Goal: Task Accomplishment & Management: Complete application form

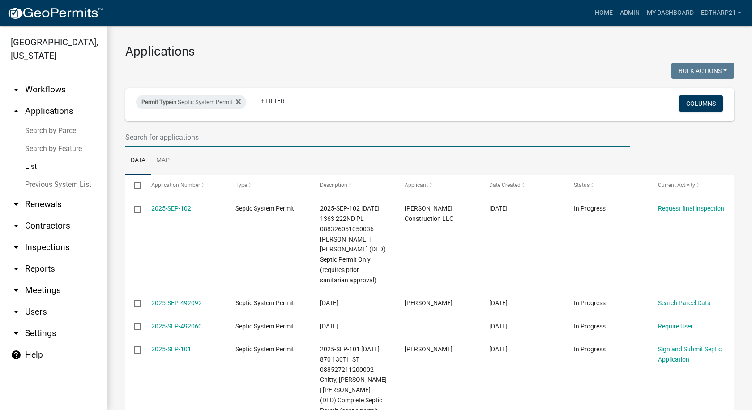
click at [138, 139] on input "text" at bounding box center [377, 137] width 505 height 18
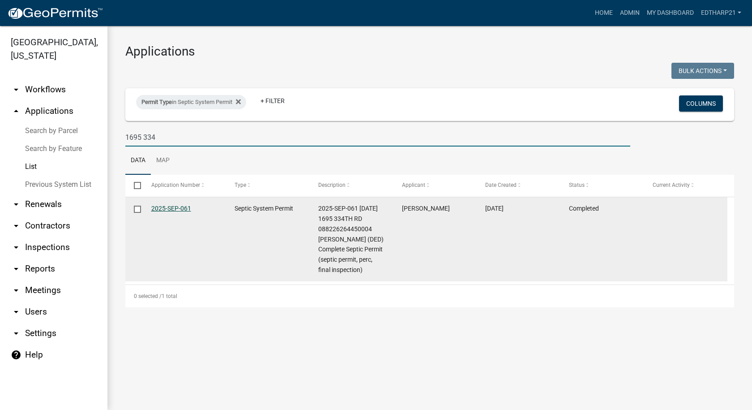
type input "1695 334"
click at [178, 208] on link "2025-SEP-061" at bounding box center [171, 208] width 40 height 7
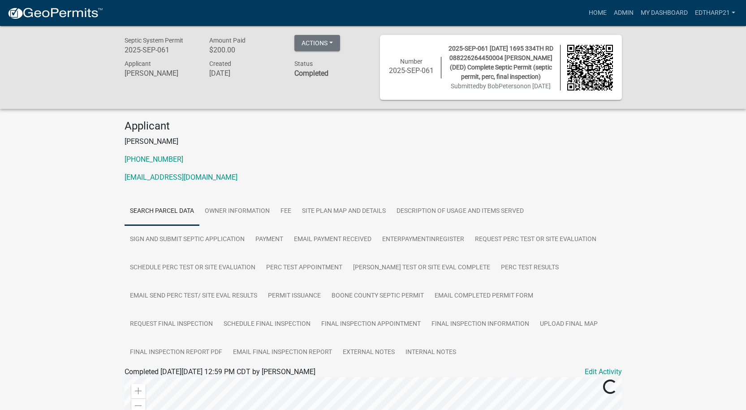
scroll to position [134, 0]
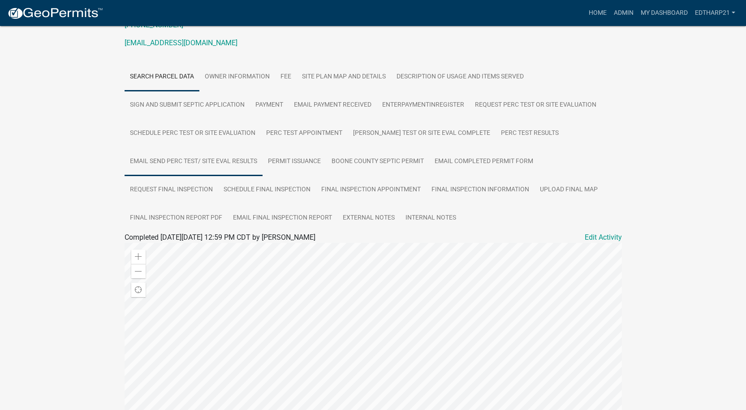
click at [180, 176] on link "Email Send Perc Test/ Site Eval Results" at bounding box center [194, 161] width 138 height 29
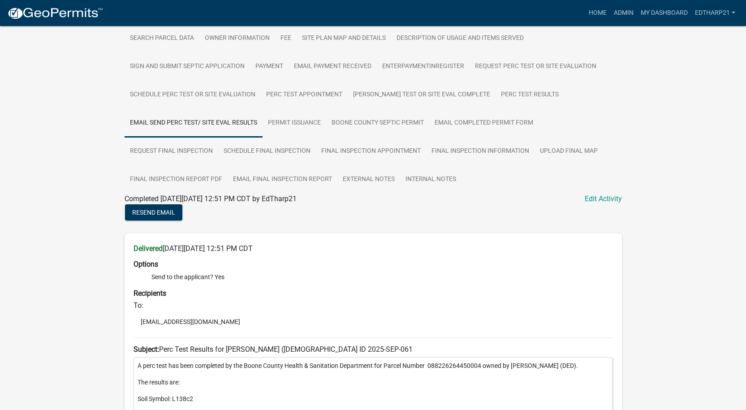
scroll to position [174, 0]
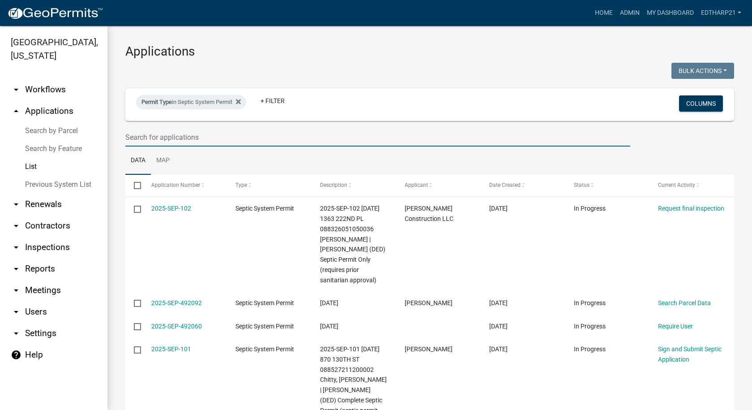
click at [142, 136] on input "text" at bounding box center [377, 137] width 505 height 18
click at [146, 137] on input "text" at bounding box center [377, 137] width 505 height 18
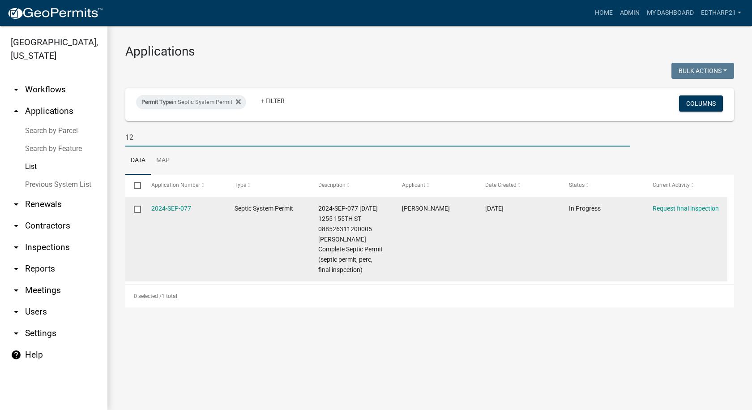
type input "1"
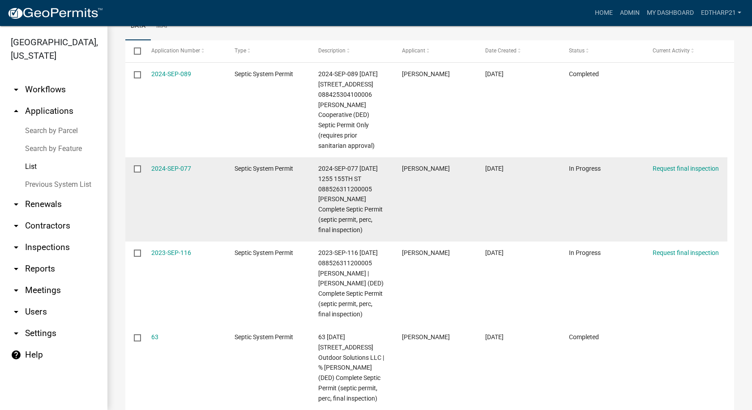
scroll to position [179, 0]
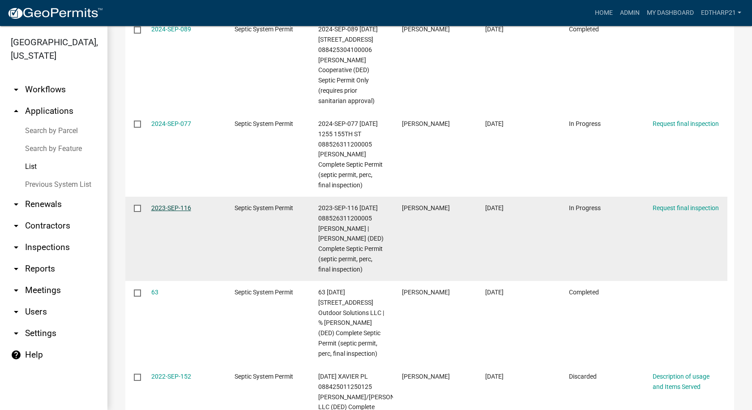
type input "[PERSON_NAME]"
click at [176, 207] on link "2023-SEP-116" at bounding box center [171, 207] width 40 height 7
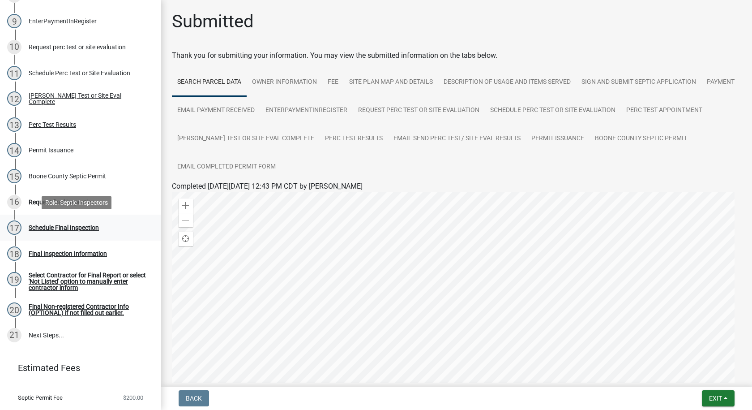
scroll to position [313, 0]
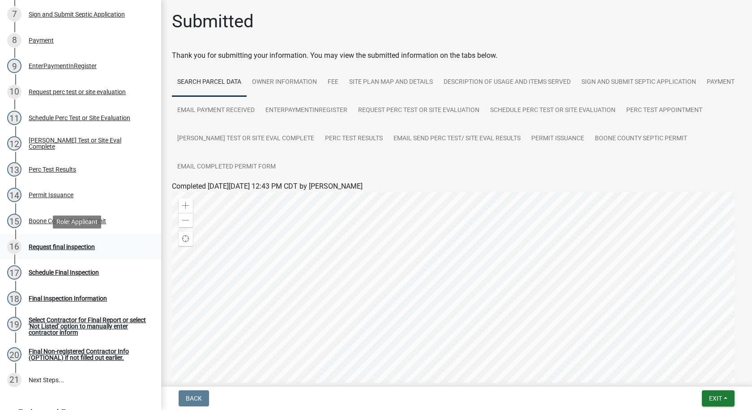
click at [81, 244] on div "Request final inspection" at bounding box center [62, 247] width 66 height 6
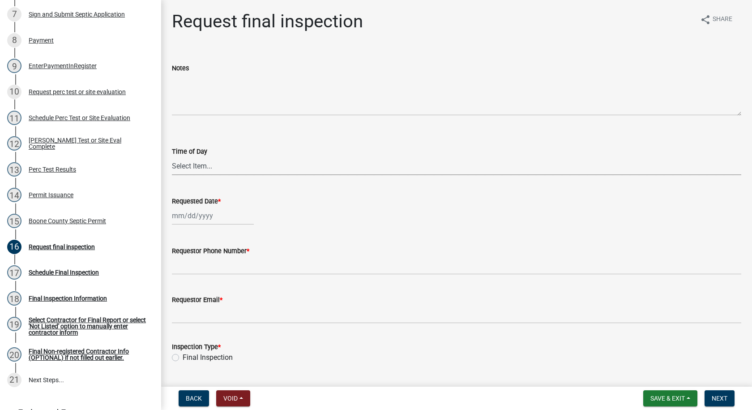
click at [204, 165] on select "Select Item... AM PM" at bounding box center [457, 166] width 570 height 18
click at [172, 157] on select "Select Item... AM PM" at bounding box center [457, 166] width 570 height 18
select select "ea230207-152d-431d-88d2-69d4b5aeb3ad"
select select "10"
select select "2025"
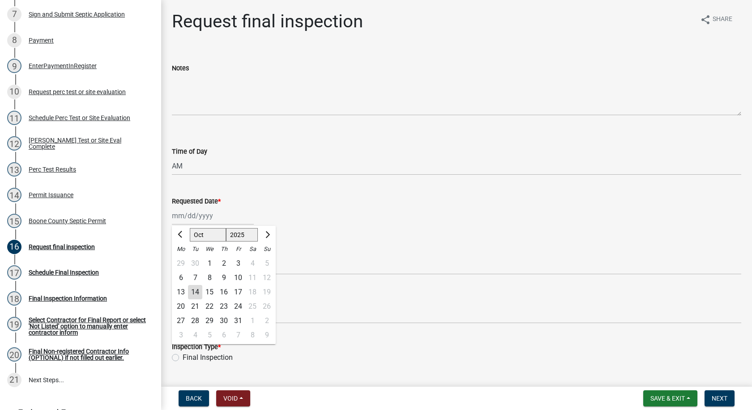
click at [192, 214] on div "[PERSON_NAME] Feb Mar Apr [PERSON_NAME][DATE] Oct Nov [DATE] 1526 1527 1528 152…" at bounding box center [213, 215] width 82 height 18
click at [224, 262] on div "2" at bounding box center [224, 263] width 14 height 14
type input "[DATE]"
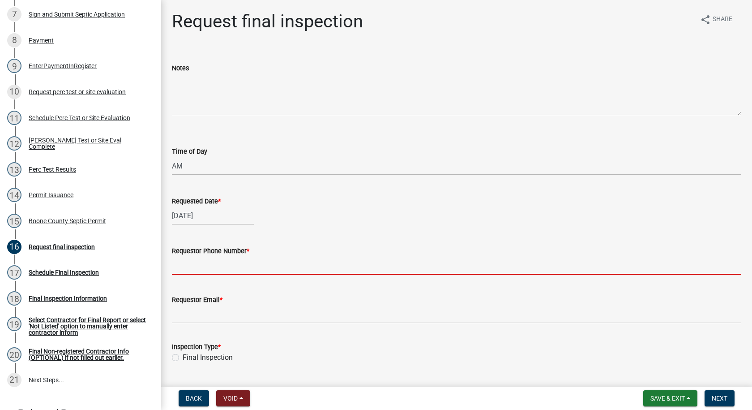
click at [197, 265] on input "Requestor Phone Number *" at bounding box center [457, 265] width 570 height 18
type input "[PHONE_NUMBER]"
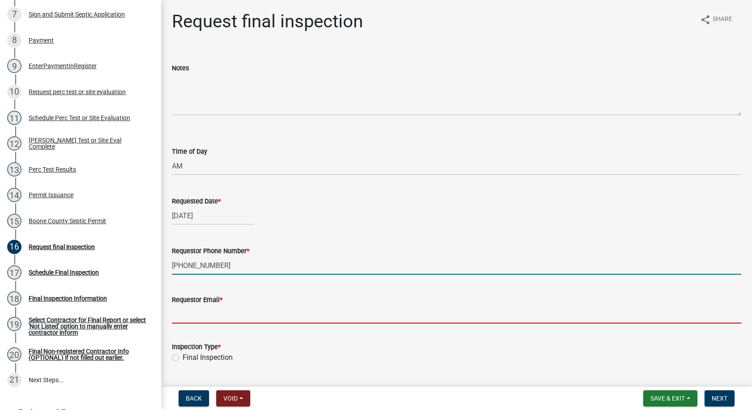
click at [205, 313] on input "Requestor Email *" at bounding box center [457, 314] width 570 height 18
type input "[PERSON_NAME]"
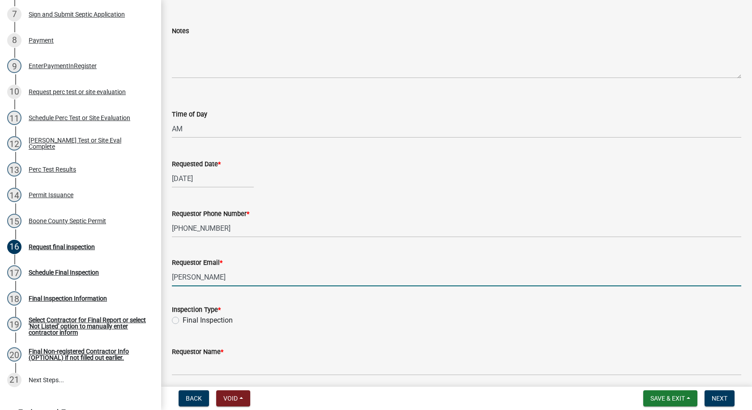
scroll to position [72, 0]
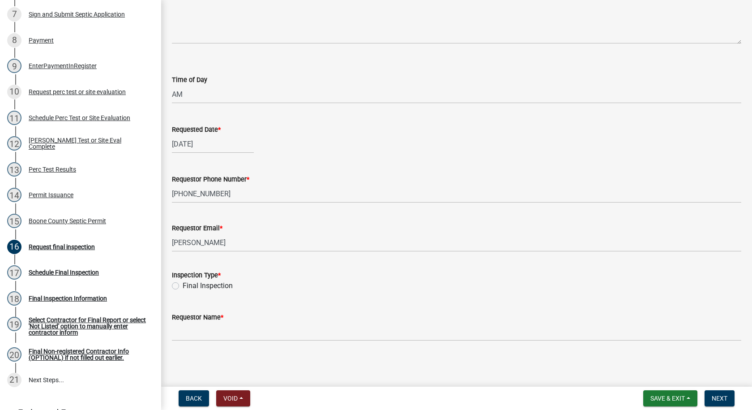
click at [183, 286] on label "Final Inspection" at bounding box center [208, 285] width 50 height 11
click at [183, 286] on input "Final Inspection" at bounding box center [186, 283] width 6 height 6
radio input "true"
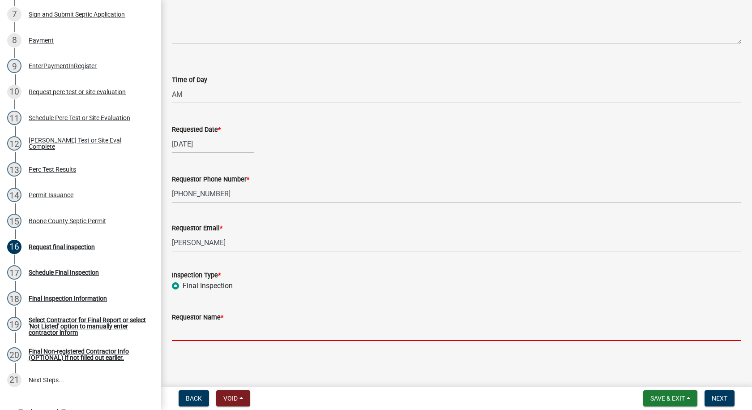
click at [202, 333] on input "Requestor Name *" at bounding box center [457, 331] width 570 height 18
type input "[PERSON_NAME] Molitors Const."
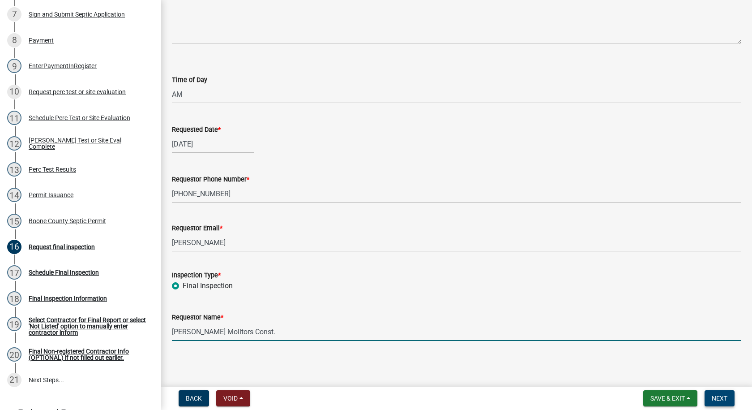
click at [720, 399] on span "Next" at bounding box center [720, 398] width 16 height 7
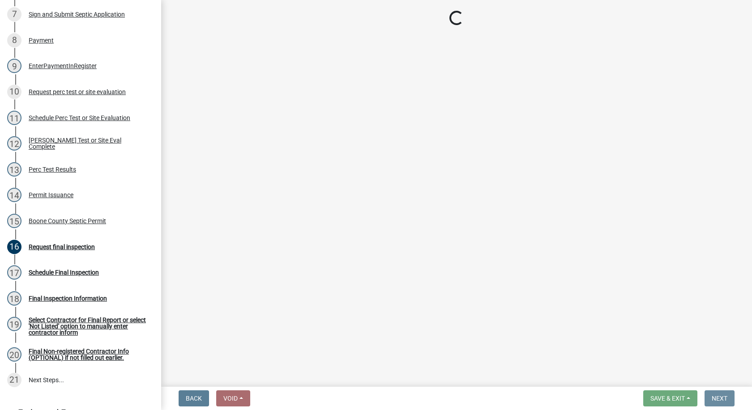
scroll to position [0, 0]
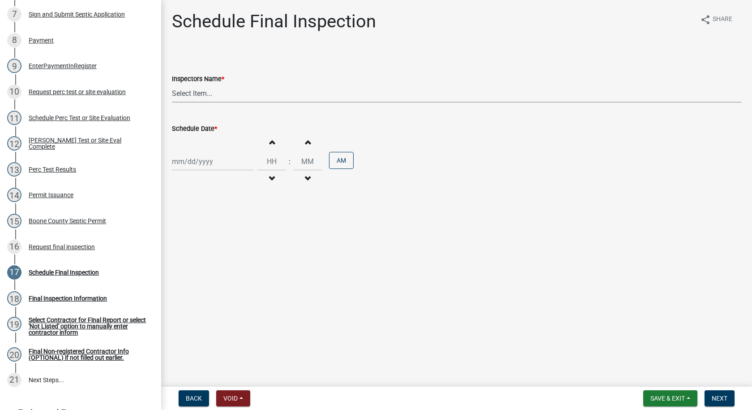
click at [200, 94] on select "Select Item... EdTharp21 (EdTharp21) mspeers ([PERSON_NAME]) WandaCox ([PERSON_…" at bounding box center [457, 93] width 570 height 18
select select "1166babb-7ce8-442f-9c4a-1180ef3e1882"
click at [172, 84] on select "Select Item... EdTharp21 (EdTharp21) mspeers ([PERSON_NAME]) WandaCox ([PERSON_…" at bounding box center [457, 93] width 570 height 18
select select "10"
select select "2025"
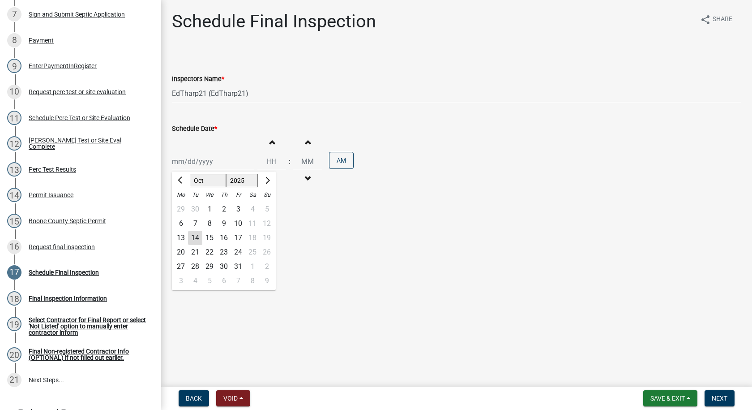
click at [200, 164] on div "[PERSON_NAME] Feb Mar Apr [PERSON_NAME][DATE] Oct Nov [DATE] 1526 1527 1528 152…" at bounding box center [213, 161] width 82 height 18
click at [223, 206] on div "2" at bounding box center [224, 209] width 14 height 14
type input "[DATE]"
click at [270, 175] on span "button" at bounding box center [272, 178] width 4 height 7
type input "11"
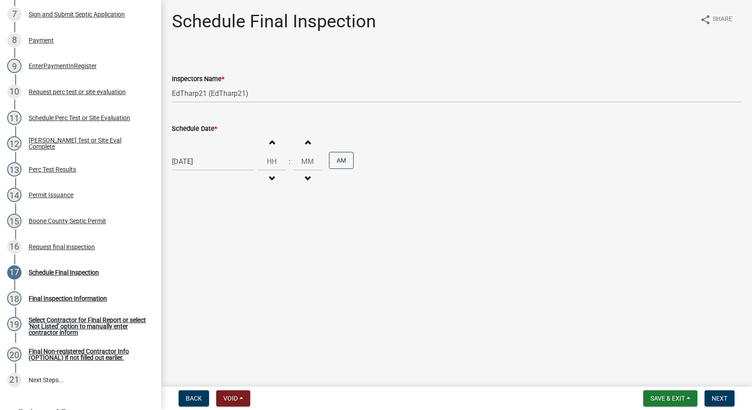
type input "00"
click at [340, 165] on button "PM" at bounding box center [341, 160] width 25 height 17
click at [716, 397] on span "Next" at bounding box center [720, 398] width 16 height 7
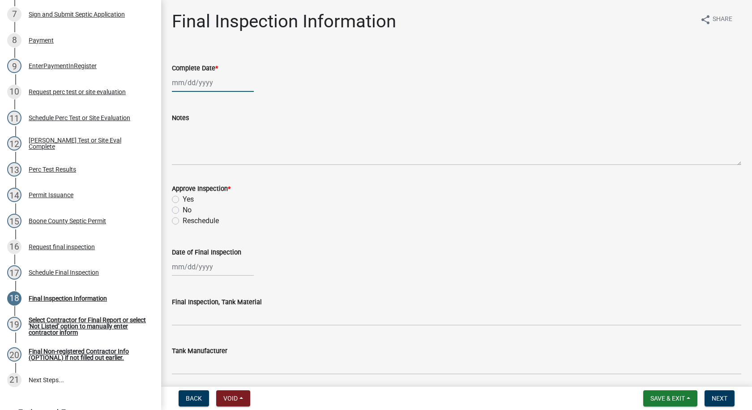
click at [198, 85] on div at bounding box center [213, 82] width 82 height 18
select select "10"
select select "2025"
click at [223, 128] on div "2" at bounding box center [224, 130] width 14 height 14
type input "[DATE]"
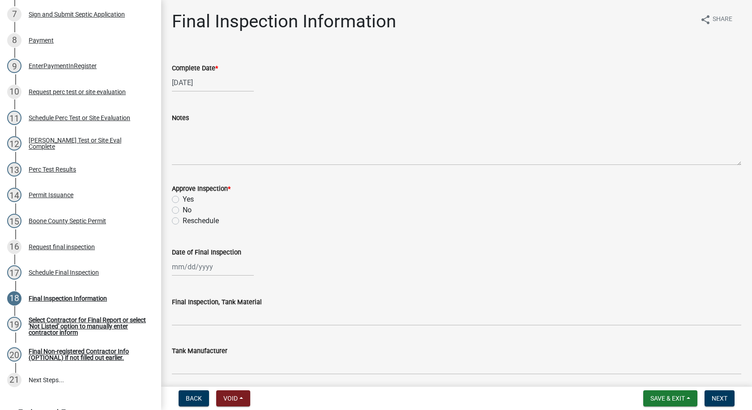
click at [183, 198] on label "Yes" at bounding box center [188, 199] width 11 height 11
click at [183, 198] on input "Yes" at bounding box center [186, 197] width 6 height 6
radio input "true"
click at [189, 269] on div at bounding box center [213, 267] width 82 height 18
select select "10"
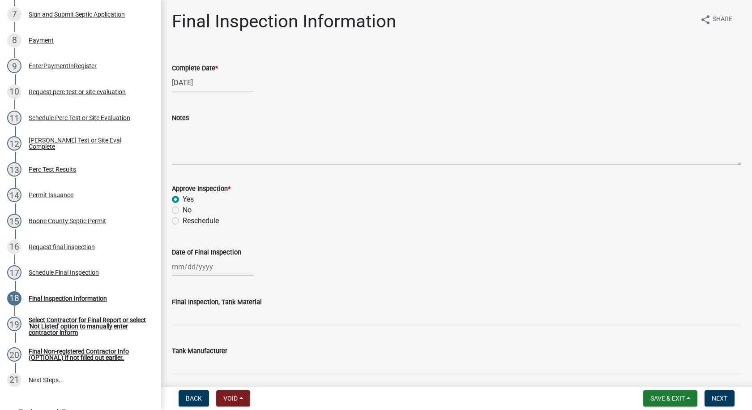
select select "2025"
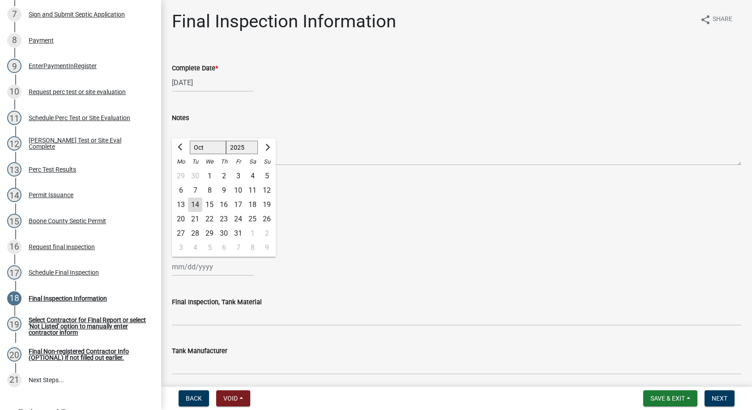
click at [223, 174] on div "2" at bounding box center [224, 176] width 14 height 14
type input "[DATE]"
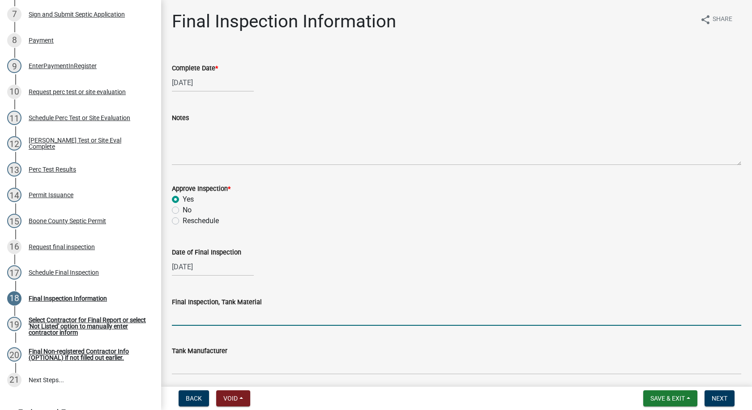
click at [196, 319] on input "Final Inspection, Tank Material" at bounding box center [457, 316] width 570 height 18
type input "Cement"
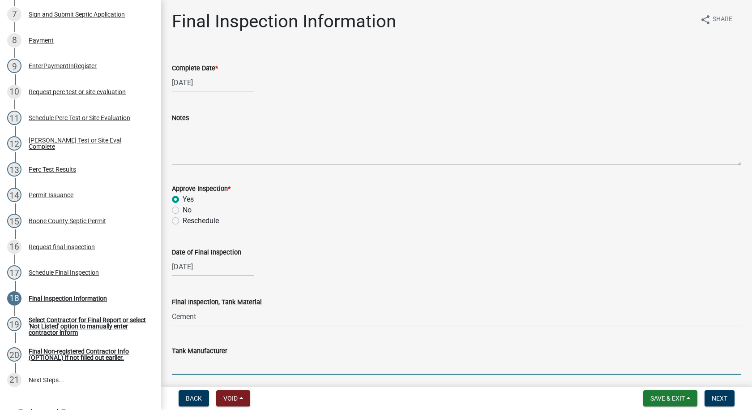
click at [194, 366] on input "Tank Manufacturer" at bounding box center [457, 365] width 570 height 18
type input "Indianola"
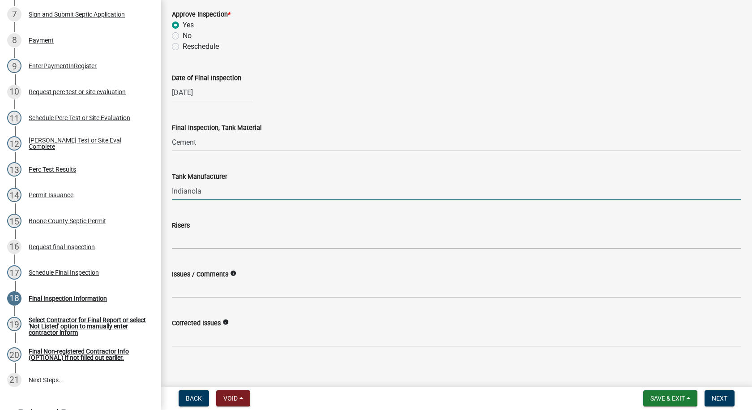
scroll to position [180, 0]
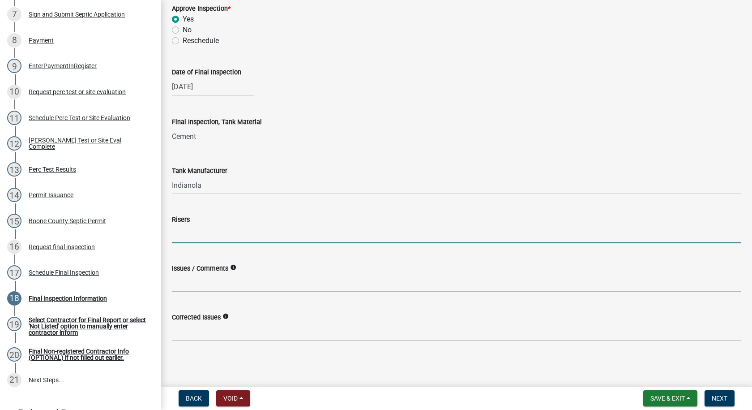
click at [191, 235] on input "Risers" at bounding box center [457, 234] width 570 height 18
click at [241, 236] on input "24"-inlet - 18"- outlet" at bounding box center [457, 234] width 570 height 18
type input "24"-inlet - 18"- outlet - 6" riser on pump chamber at shop."
click at [721, 397] on span "Next" at bounding box center [720, 398] width 16 height 7
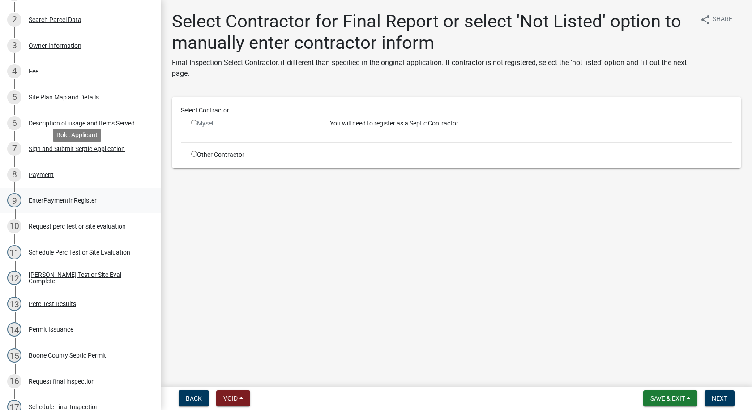
scroll to position [134, 0]
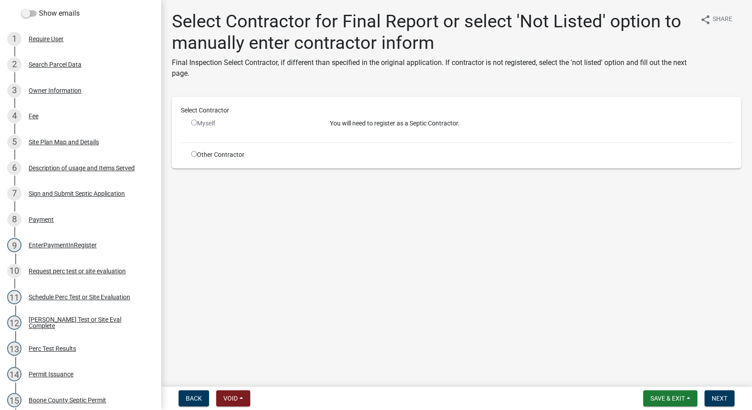
click at [193, 153] on input "radio" at bounding box center [194, 154] width 6 height 6
radio input "true"
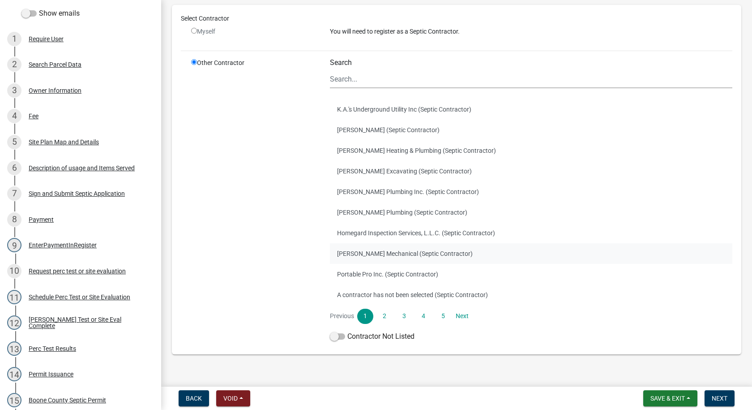
scroll to position [118, 0]
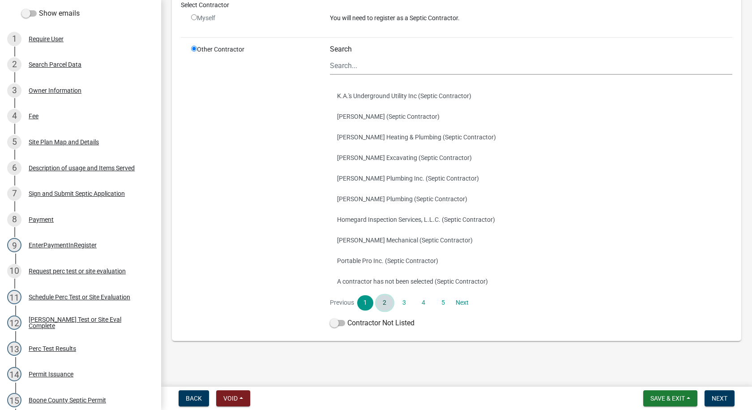
click at [384, 305] on link "2" at bounding box center [385, 302] width 16 height 15
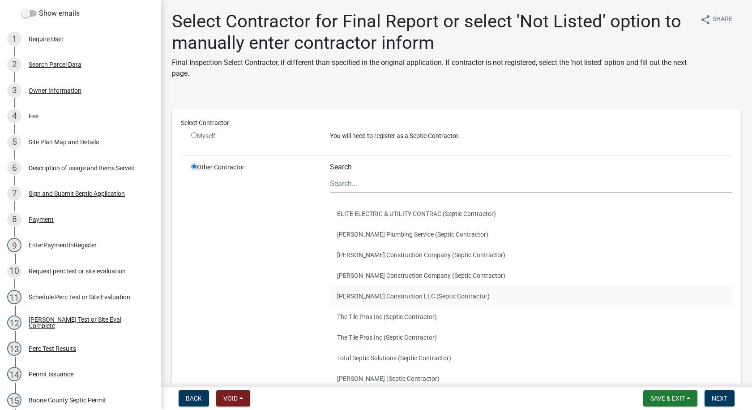
click at [384, 296] on button "[PERSON_NAME] Construction LLC (Septic Contractor)" at bounding box center [531, 296] width 403 height 21
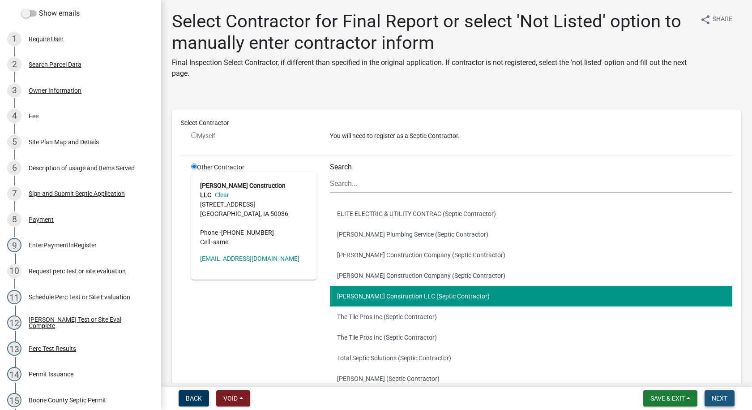
click at [713, 395] on span "Next" at bounding box center [720, 398] width 16 height 7
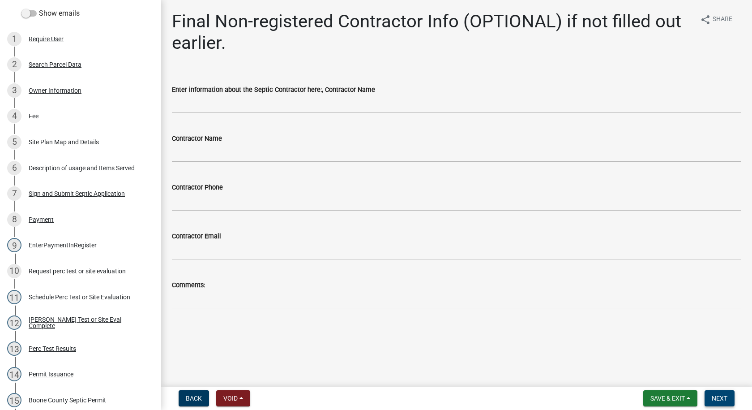
click at [713, 397] on span "Next" at bounding box center [720, 398] width 16 height 7
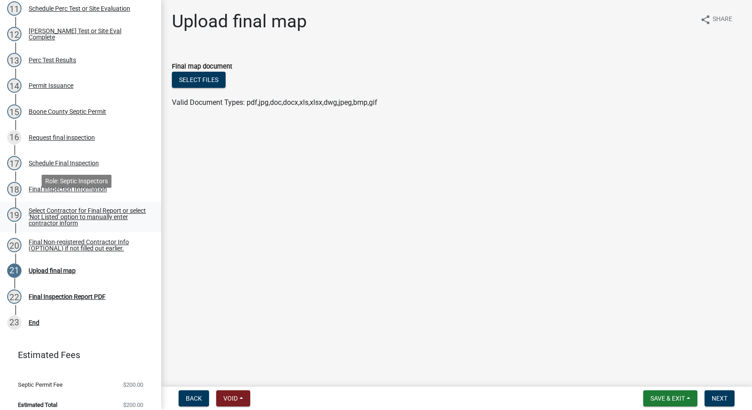
scroll to position [431, 0]
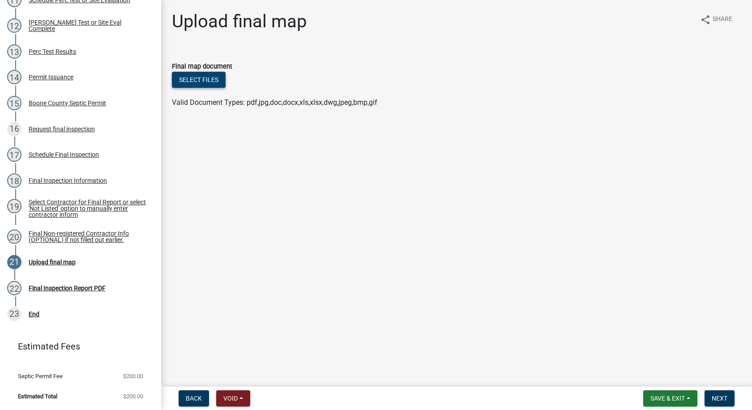
click at [195, 77] on button "Select files" at bounding box center [199, 80] width 54 height 16
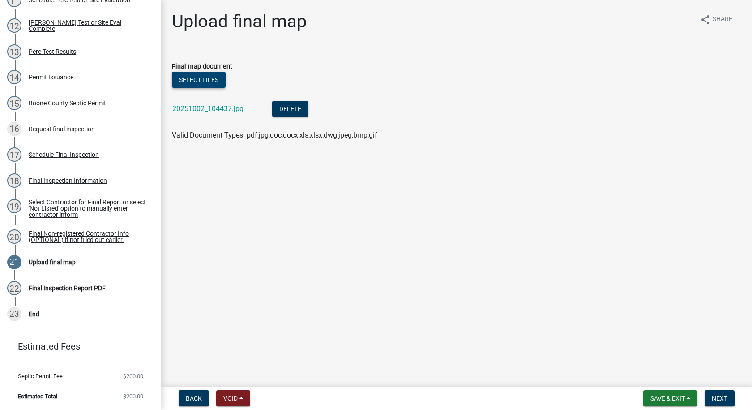
click at [191, 77] on button "Select files" at bounding box center [199, 80] width 54 height 16
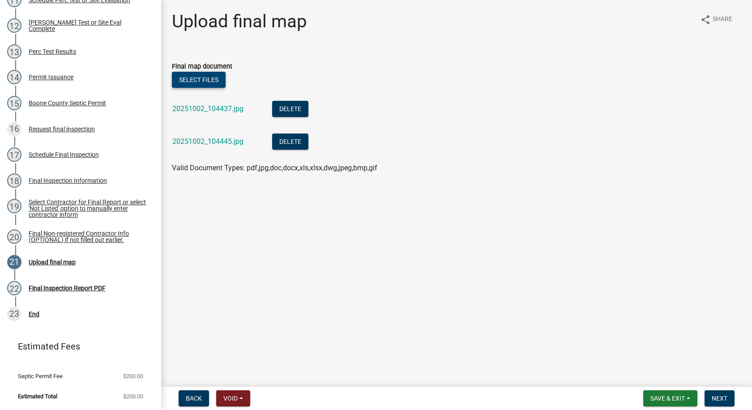
click at [217, 83] on button "Select files" at bounding box center [199, 80] width 54 height 16
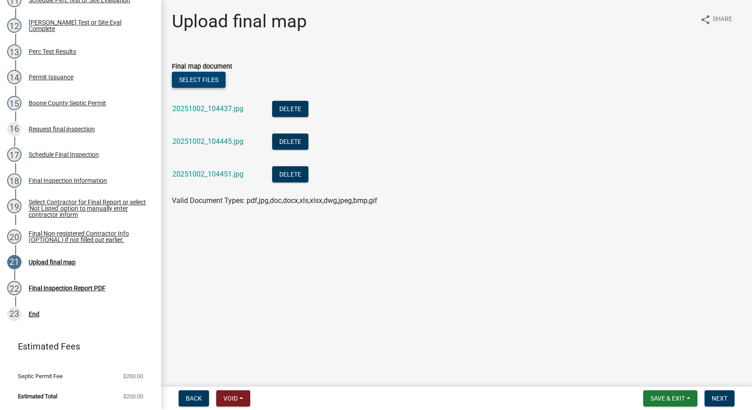
click at [205, 81] on button "Select files" at bounding box center [199, 80] width 54 height 16
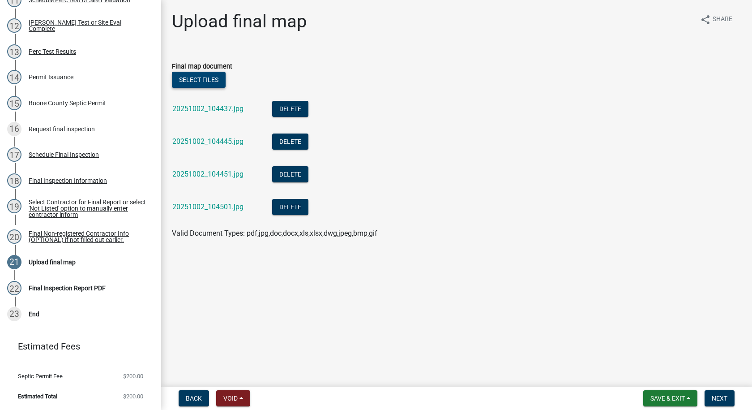
click at [201, 80] on button "Select files" at bounding box center [199, 80] width 54 height 16
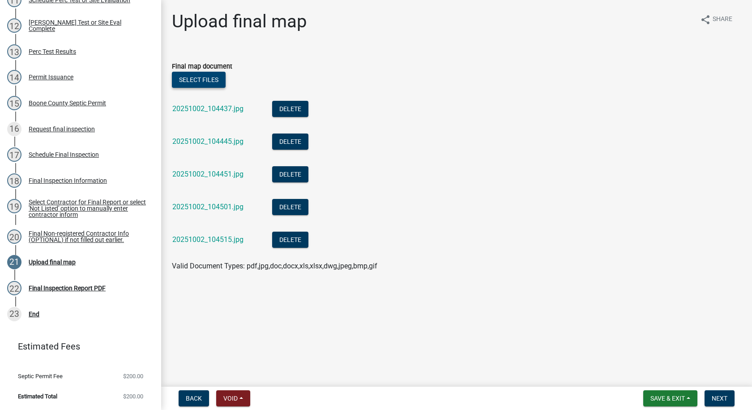
click at [193, 77] on button "Select files" at bounding box center [199, 80] width 54 height 16
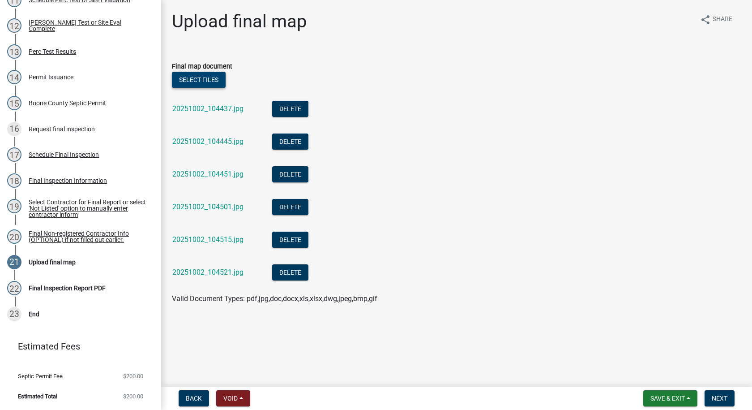
click at [222, 82] on button "Select files" at bounding box center [199, 80] width 54 height 16
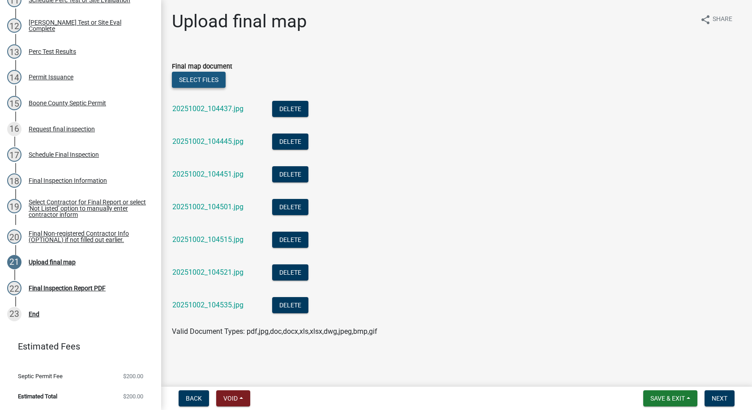
click at [213, 80] on button "Select files" at bounding box center [199, 80] width 54 height 16
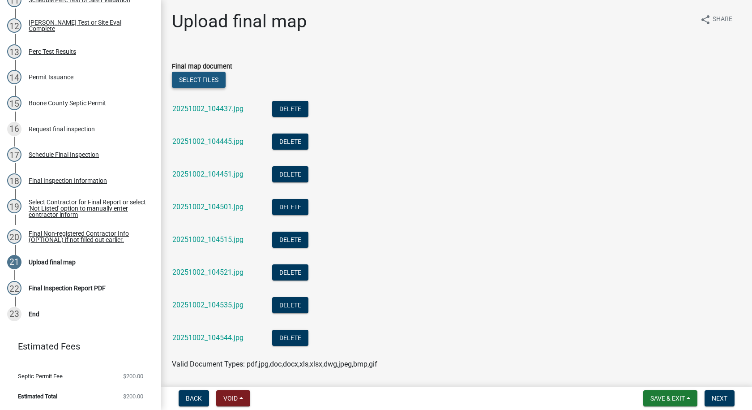
click at [196, 81] on button "Select files" at bounding box center [199, 80] width 54 height 16
click at [222, 78] on button "Select files" at bounding box center [199, 80] width 54 height 16
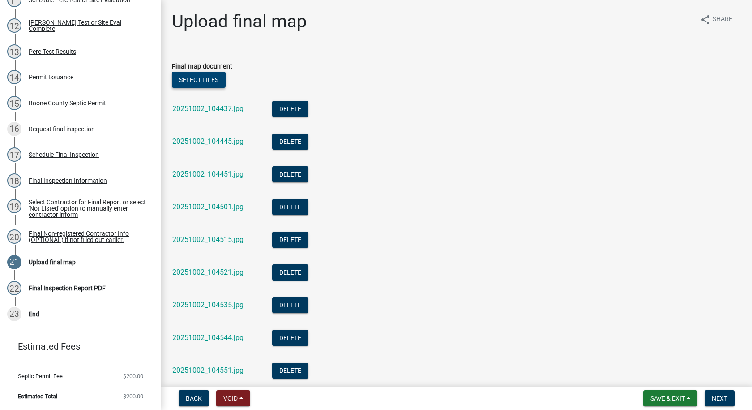
click at [209, 87] on button "Select files" at bounding box center [199, 80] width 54 height 16
click at [210, 81] on button "Select files" at bounding box center [199, 80] width 54 height 16
click at [218, 80] on button "Select files" at bounding box center [199, 80] width 54 height 16
click at [212, 79] on button "Select files" at bounding box center [199, 80] width 54 height 16
click at [219, 80] on button "Select files" at bounding box center [199, 80] width 54 height 16
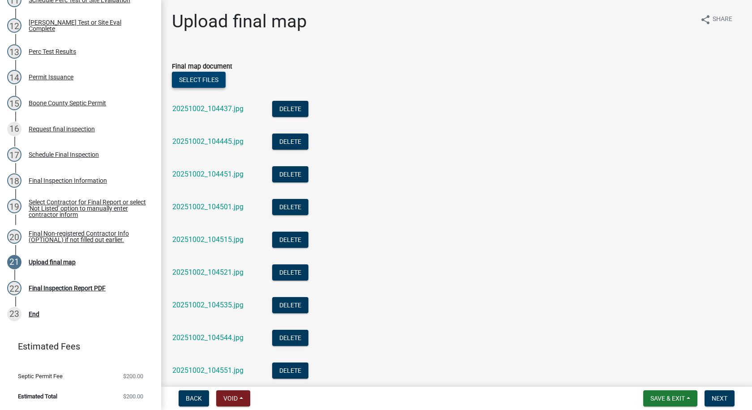
click at [211, 77] on button "Select files" at bounding box center [199, 80] width 54 height 16
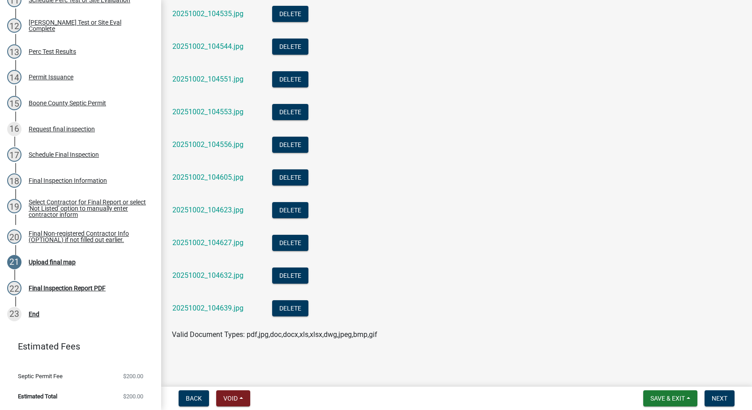
scroll to position [0, 0]
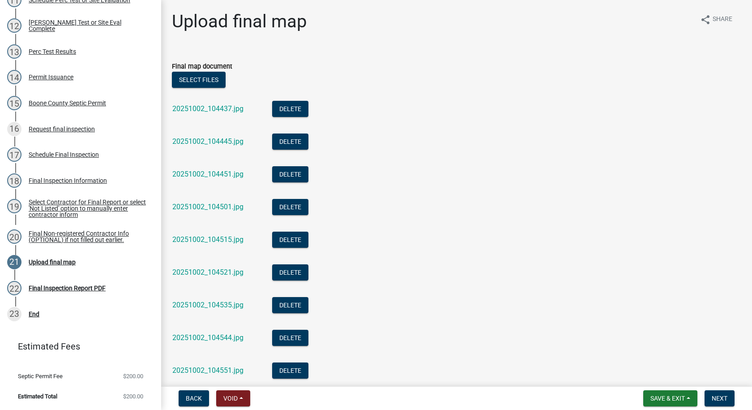
click at [216, 71] on div "Final map document" at bounding box center [457, 66] width 570 height 11
click at [216, 75] on button "Select files" at bounding box center [199, 80] width 54 height 16
click at [217, 73] on button "Select files" at bounding box center [199, 80] width 54 height 16
click at [212, 80] on button "Select files" at bounding box center [199, 80] width 54 height 16
click at [194, 77] on button "Select files" at bounding box center [199, 80] width 54 height 16
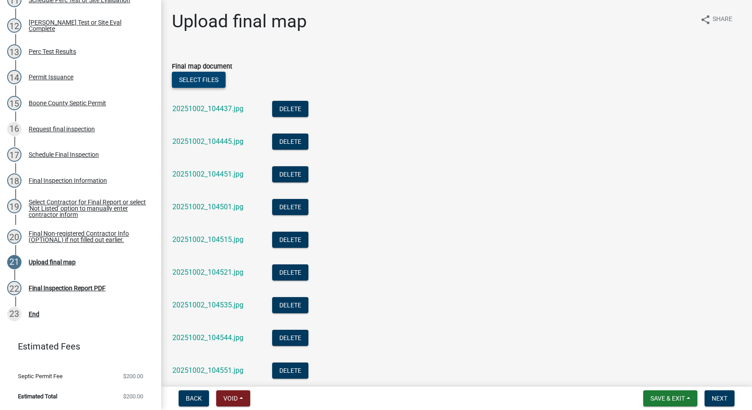
click at [210, 82] on button "Select files" at bounding box center [199, 80] width 54 height 16
click at [210, 79] on button "Select files" at bounding box center [199, 80] width 54 height 16
click at [215, 79] on button "Select files" at bounding box center [199, 80] width 54 height 16
click at [219, 77] on button "Select files" at bounding box center [199, 80] width 54 height 16
click at [209, 80] on button "Select files" at bounding box center [199, 80] width 54 height 16
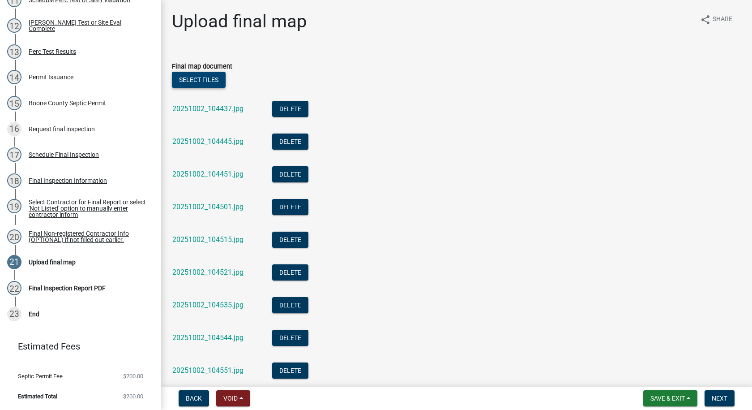
click at [215, 77] on button "Select files" at bounding box center [199, 80] width 54 height 16
click at [214, 78] on button "Select files" at bounding box center [199, 80] width 54 height 16
click at [191, 77] on button "Select files" at bounding box center [199, 80] width 54 height 16
click at [191, 76] on button "Select files" at bounding box center [199, 80] width 54 height 16
click at [199, 73] on button "Select files" at bounding box center [199, 80] width 54 height 16
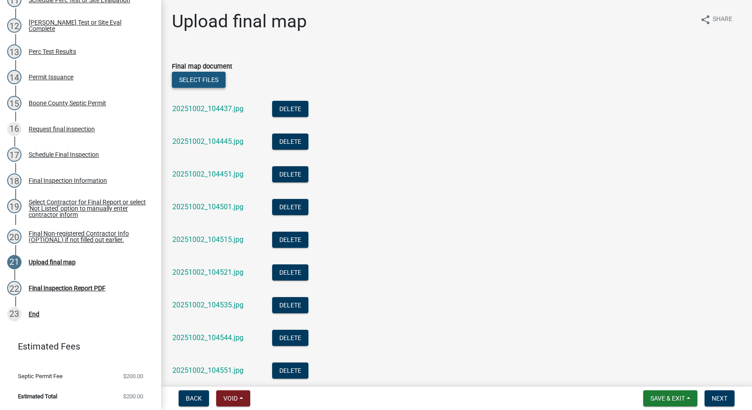
click at [218, 80] on button "Select files" at bounding box center [199, 80] width 54 height 16
click at [207, 76] on button "Select files" at bounding box center [199, 80] width 54 height 16
click at [218, 82] on button "Select files" at bounding box center [199, 80] width 54 height 16
click at [220, 77] on button "Select files" at bounding box center [199, 80] width 54 height 16
click at [208, 78] on button "Select files" at bounding box center [199, 80] width 54 height 16
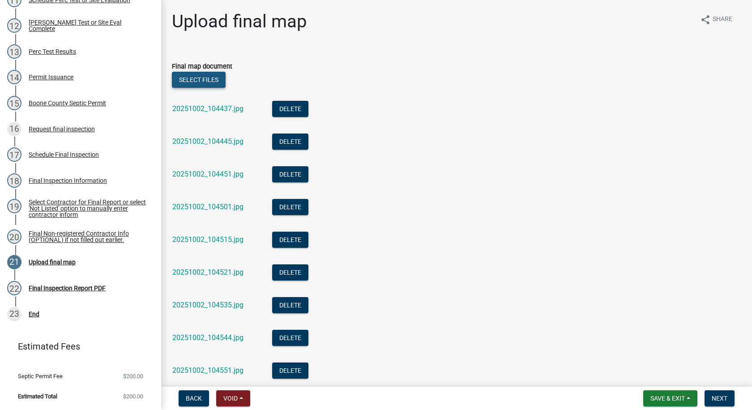
click at [217, 77] on button "Select files" at bounding box center [199, 80] width 54 height 16
click at [210, 78] on button "Select files" at bounding box center [199, 80] width 54 height 16
click at [210, 75] on button "Select files" at bounding box center [199, 80] width 54 height 16
click at [211, 78] on button "Select files" at bounding box center [199, 80] width 54 height 16
click at [669, 398] on span "Save & Exit" at bounding box center [668, 398] width 34 height 7
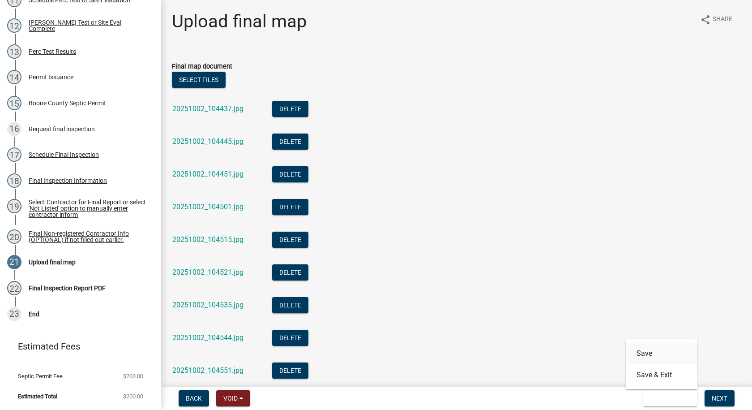
click at [645, 354] on button "Save" at bounding box center [662, 353] width 72 height 21
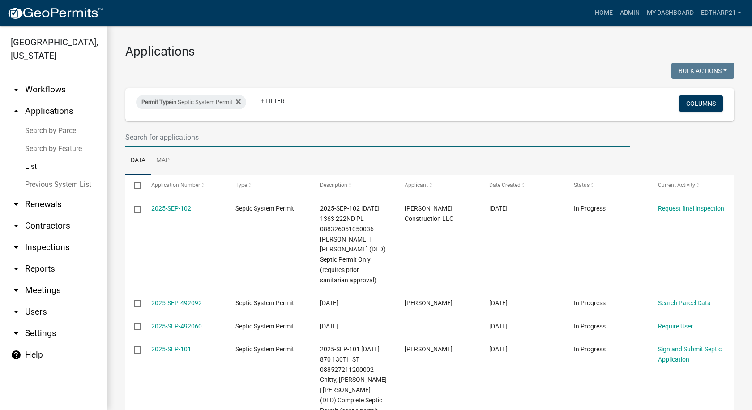
click at [137, 134] on input "text" at bounding box center [377, 137] width 505 height 18
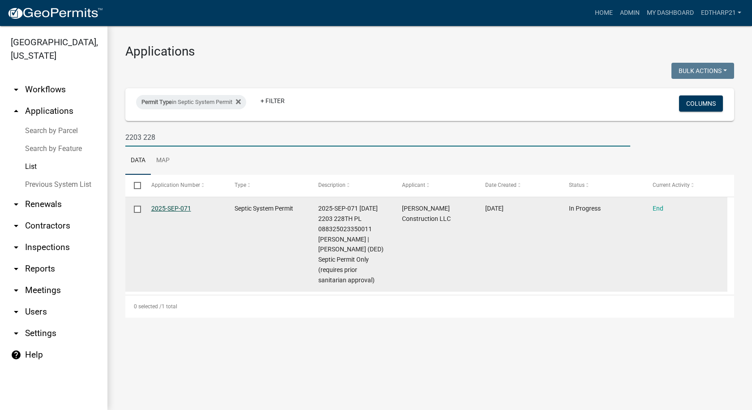
type input "2203 228"
click at [164, 210] on link "2025-SEP-071" at bounding box center [171, 208] width 40 height 7
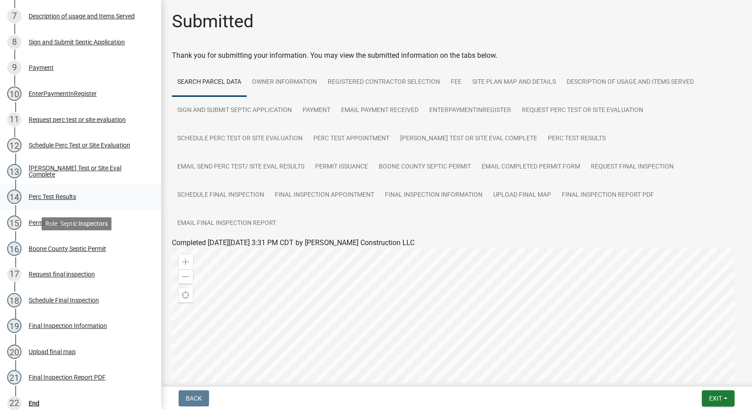
scroll to position [401, 0]
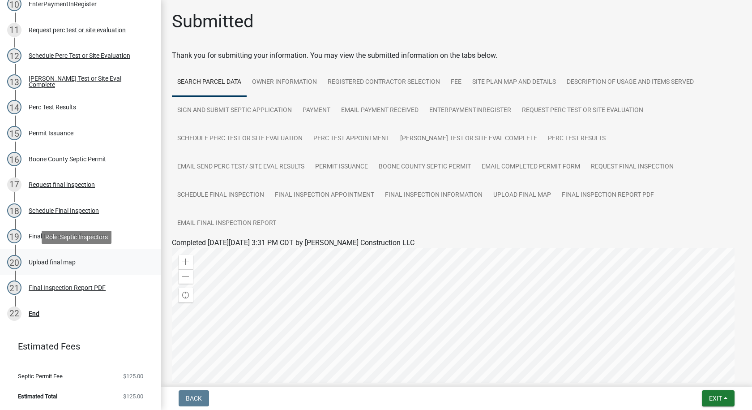
click at [57, 262] on div "Upload final map" at bounding box center [52, 262] width 47 height 6
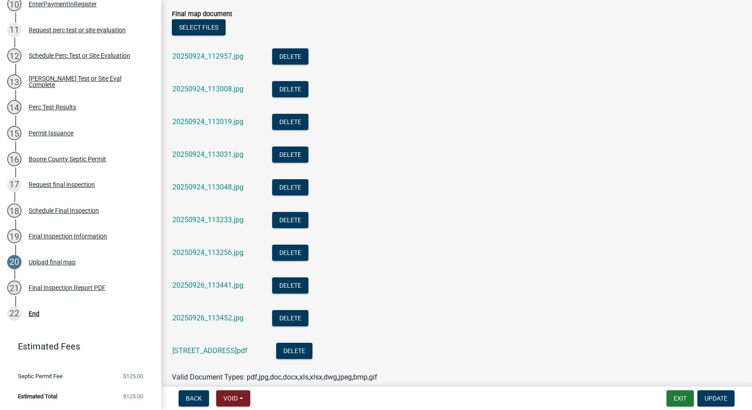
scroll to position [95, 0]
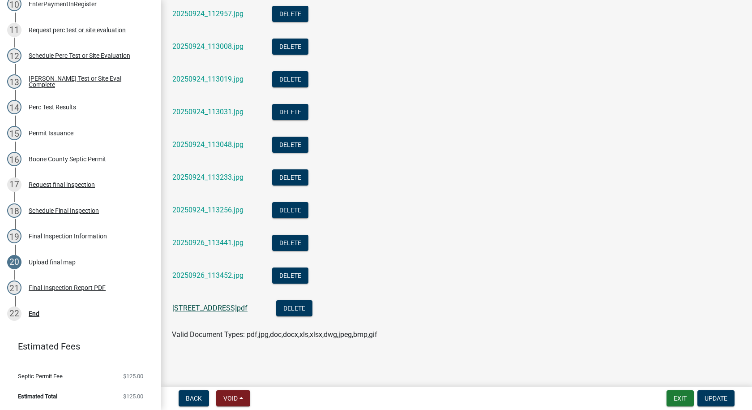
click at [223, 308] on link "[STREET_ADDRESS]pdf" at bounding box center [209, 308] width 75 height 9
click at [34, 312] on div "End" at bounding box center [34, 313] width 11 height 6
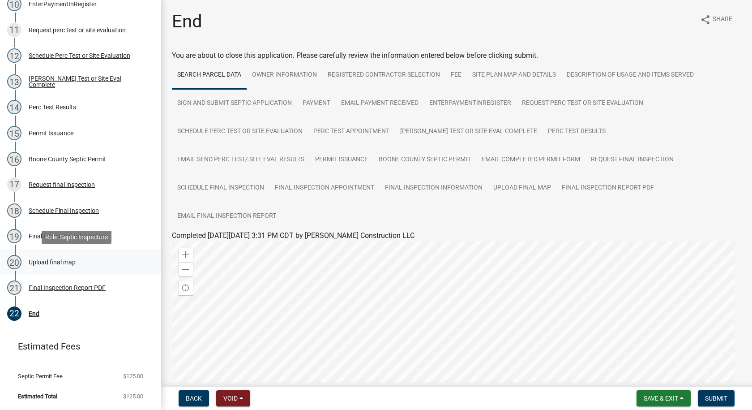
click at [70, 262] on div "Upload final map" at bounding box center [52, 262] width 47 height 6
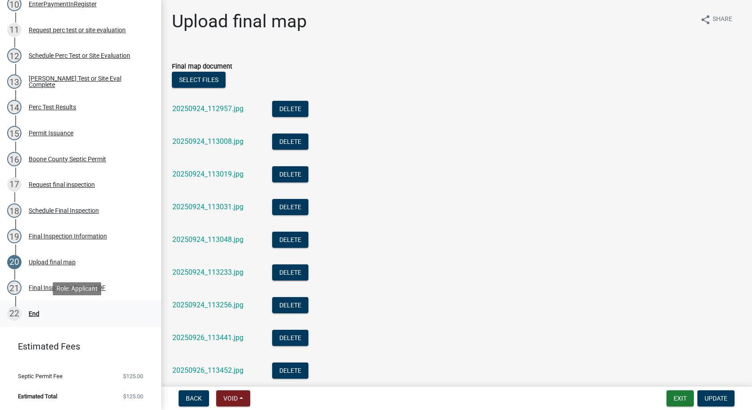
click at [32, 312] on div "End" at bounding box center [34, 313] width 11 height 6
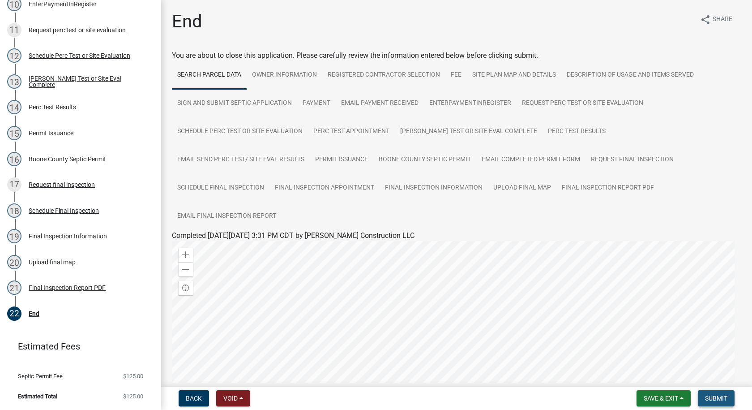
click at [718, 399] on span "Submit" at bounding box center [716, 398] width 22 height 7
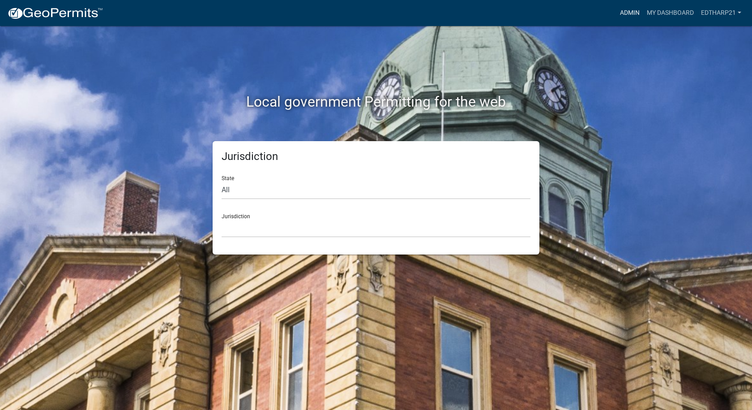
click at [628, 8] on link "Admin" at bounding box center [630, 12] width 27 height 17
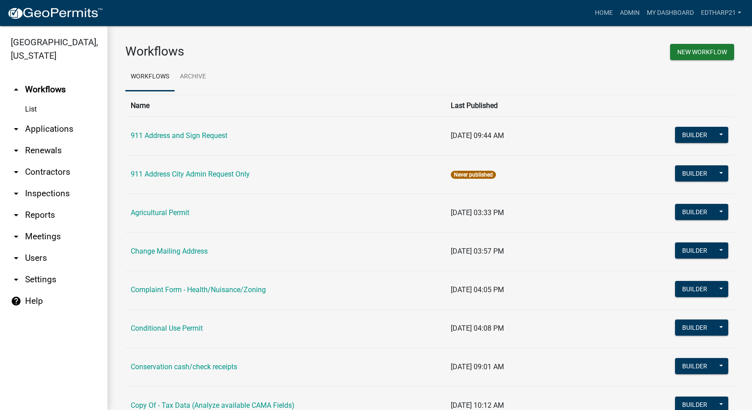
click at [55, 118] on link "arrow_drop_down Applications" at bounding box center [53, 128] width 107 height 21
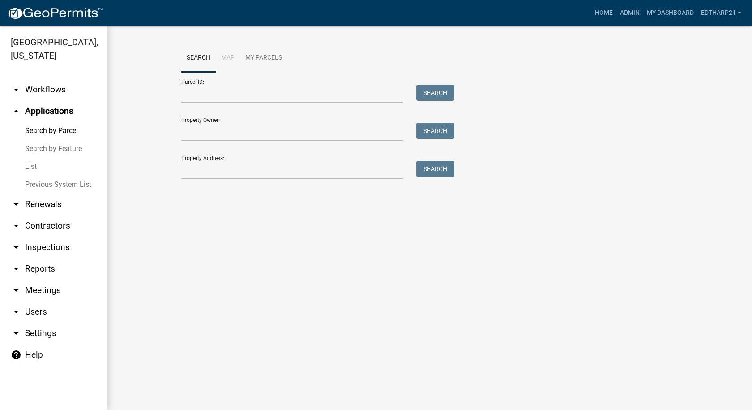
click at [25, 158] on link "List" at bounding box center [53, 167] width 107 height 18
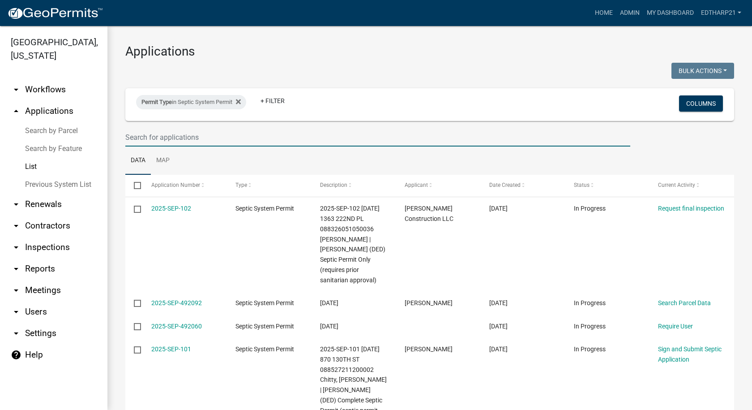
click at [142, 137] on input "text" at bounding box center [377, 137] width 505 height 18
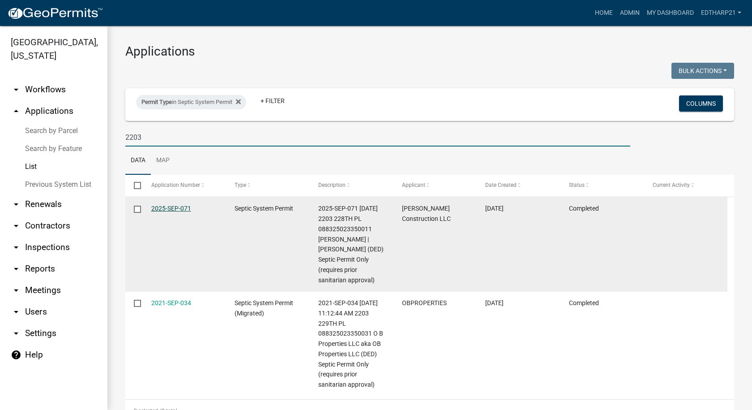
type input "2203"
click at [164, 206] on link "2025-SEP-071" at bounding box center [171, 208] width 40 height 7
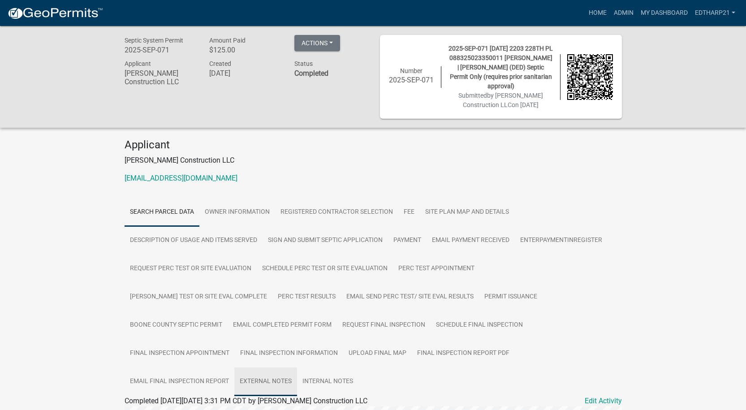
click at [297, 367] on link "External Notes" at bounding box center [265, 381] width 63 height 29
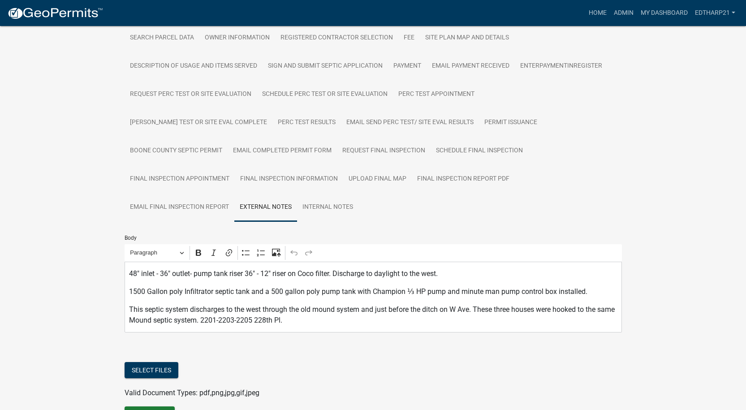
scroll to position [179, 0]
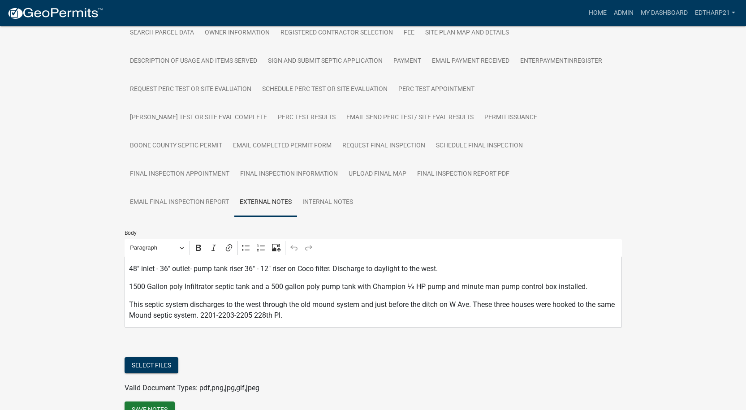
click at [307, 299] on p "This septic system discharges to the west through the old mound system and just…" at bounding box center [373, 309] width 488 height 21
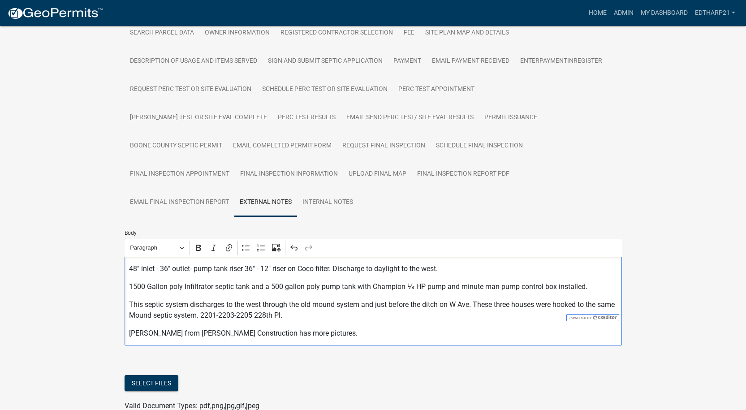
click at [329, 328] on p "Corey Johnson from Molitor's Construction has more pictures." at bounding box center [373, 333] width 488 height 11
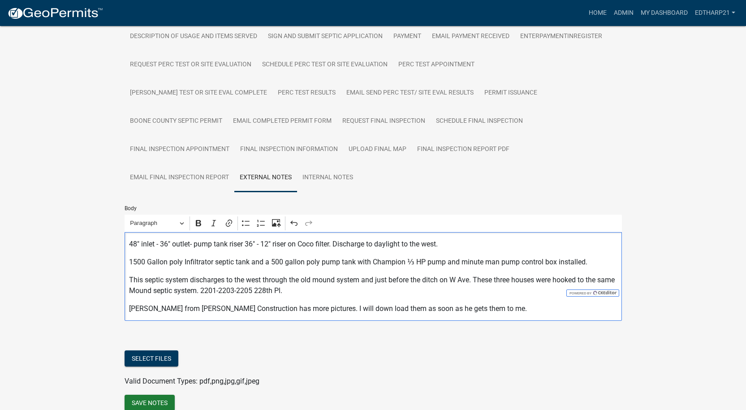
scroll to position [217, 0]
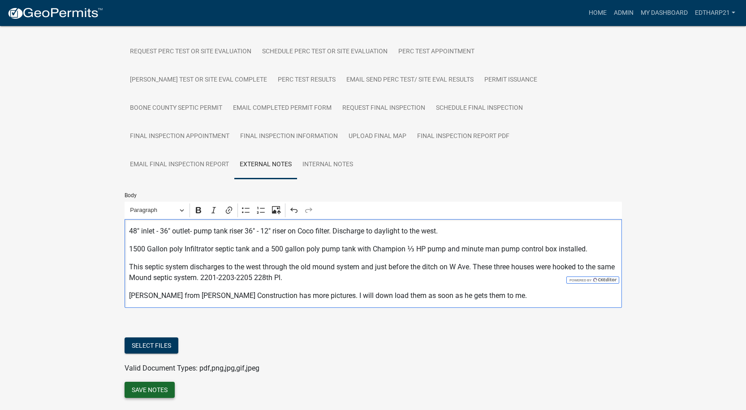
click at [155, 382] on button "Save Notes" at bounding box center [150, 390] width 50 height 16
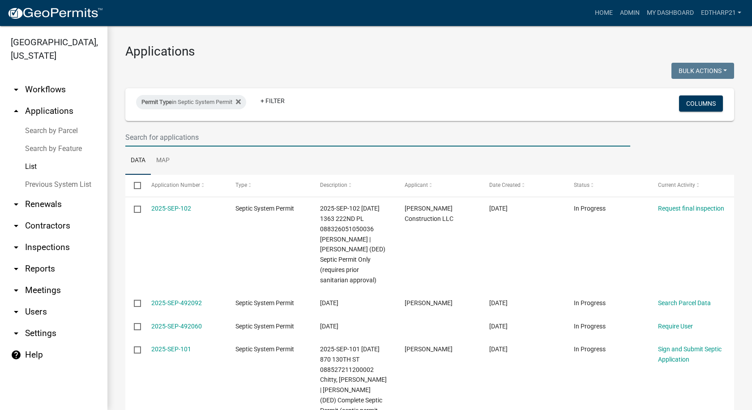
click at [129, 136] on input "text" at bounding box center [377, 137] width 505 height 18
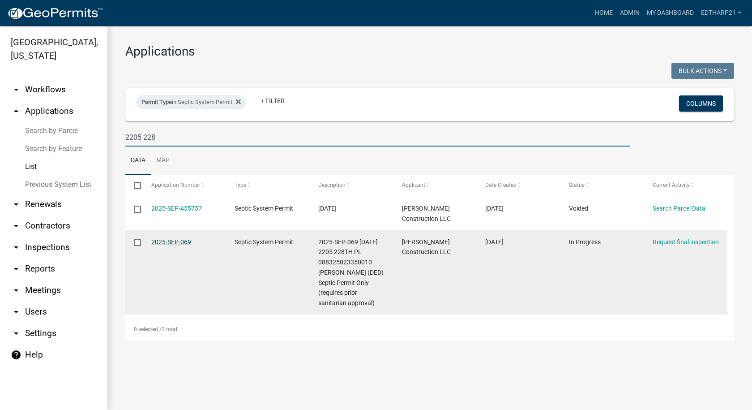
type input "2205 228"
click at [176, 241] on link "2025-SEP-069" at bounding box center [171, 241] width 40 height 7
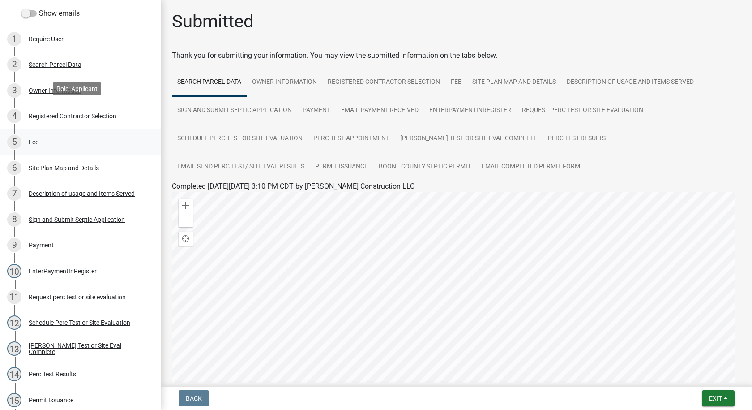
scroll to position [313, 0]
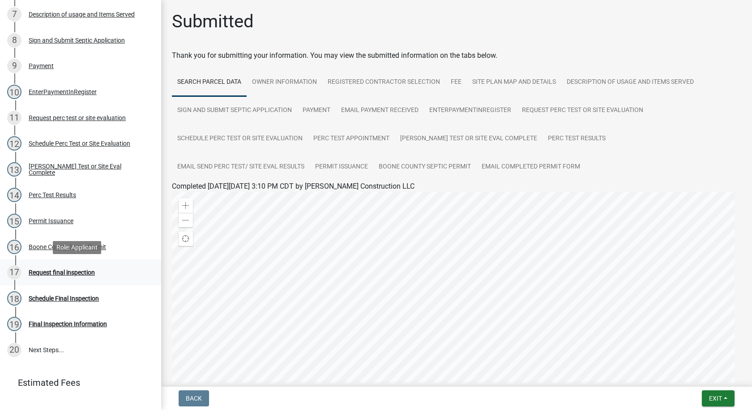
click at [90, 271] on div "Request final inspection" at bounding box center [62, 272] width 66 height 6
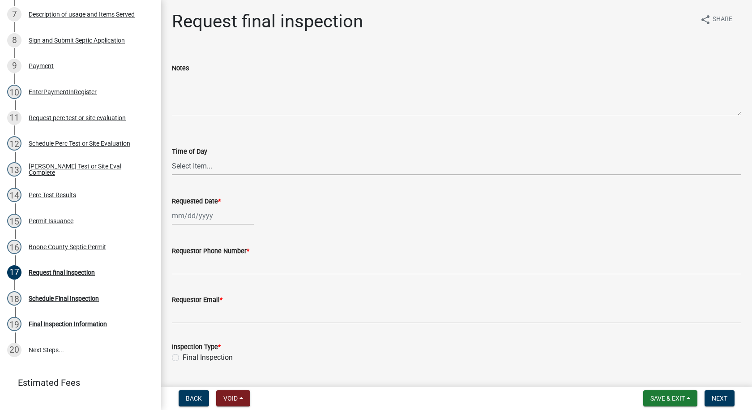
click at [183, 167] on select "Select Item... AM PM" at bounding box center [457, 166] width 570 height 18
click at [194, 164] on select "Select Item... AM PM" at bounding box center [457, 166] width 570 height 18
click at [172, 157] on select "Select Item... AM PM" at bounding box center [457, 166] width 570 height 18
select select "ea230207-152d-431d-88d2-69d4b5aeb3ad"
select select "10"
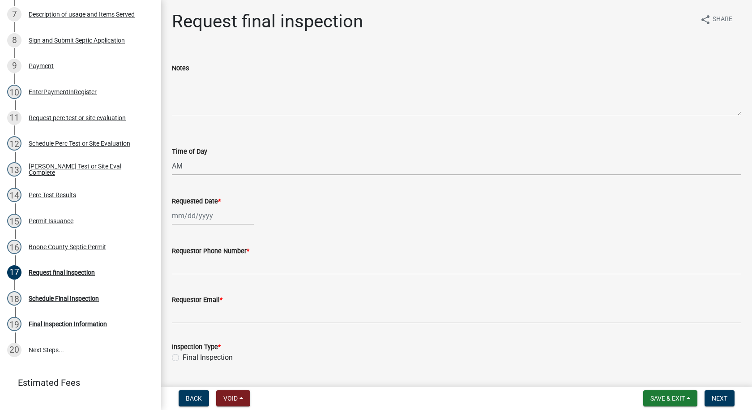
select select "2025"
click at [181, 219] on div "[PERSON_NAME] Feb Mar Apr [PERSON_NAME][DATE] Oct Nov [DATE] 1526 1527 1528 152…" at bounding box center [213, 215] width 82 height 18
click at [178, 233] on button "Previous month" at bounding box center [181, 235] width 11 height 14
select select "9"
click at [236, 304] on div "26" at bounding box center [238, 306] width 14 height 14
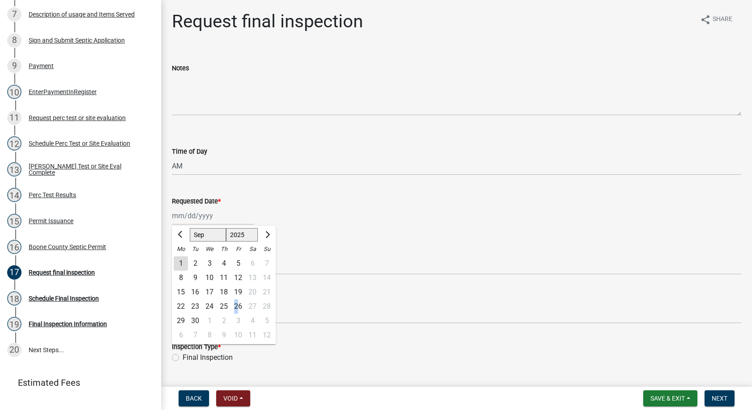
type input "09/26/2025"
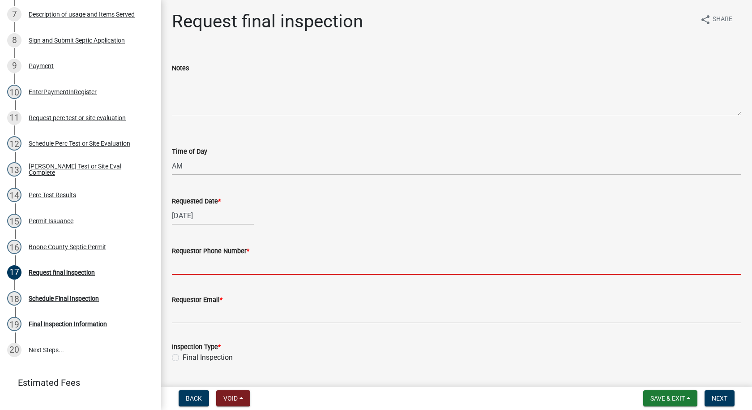
click at [212, 263] on input "Requestor Phone Number *" at bounding box center [457, 265] width 570 height 18
type input "[PHONE_NUMBER]"
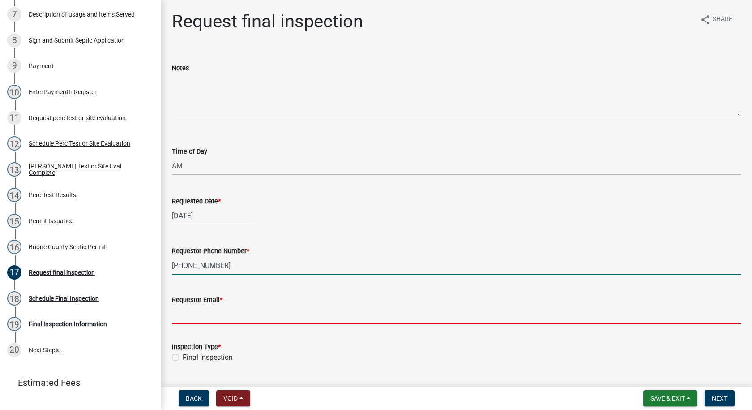
click at [199, 318] on input "Requestor Email *" at bounding box center [457, 314] width 570 height 18
type input "[PERSON_NAME]"
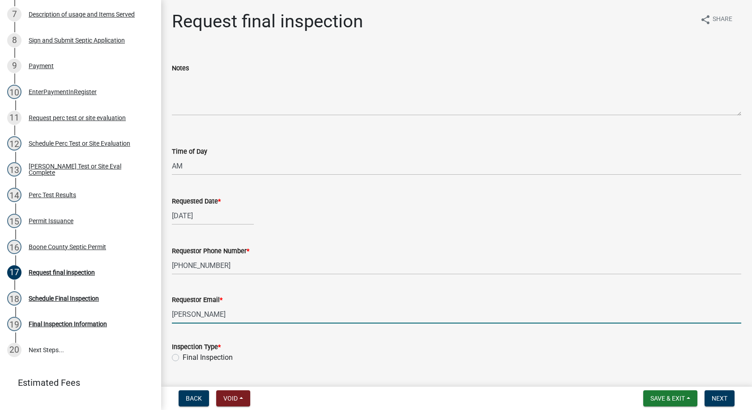
click at [183, 356] on label "Final Inspection" at bounding box center [208, 357] width 50 height 11
click at [183, 356] on input "Final Inspection" at bounding box center [186, 355] width 6 height 6
radio input "true"
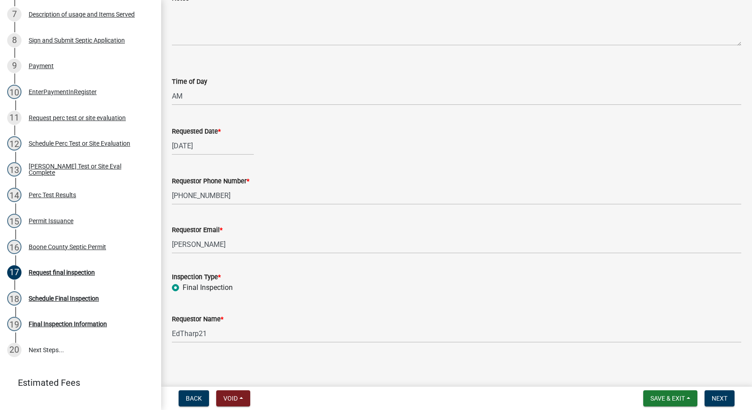
scroll to position [72, 0]
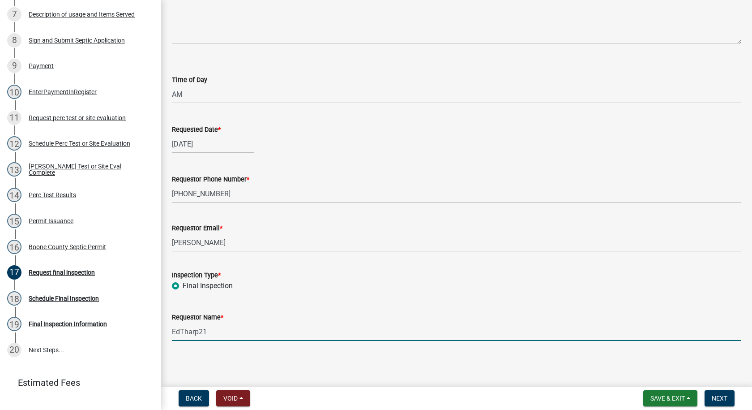
click at [213, 335] on input "EdTharp21" at bounding box center [457, 331] width 570 height 18
type input "E"
type input "[PERSON_NAME] Molitors Const."
click at [717, 396] on span "Next" at bounding box center [720, 398] width 16 height 7
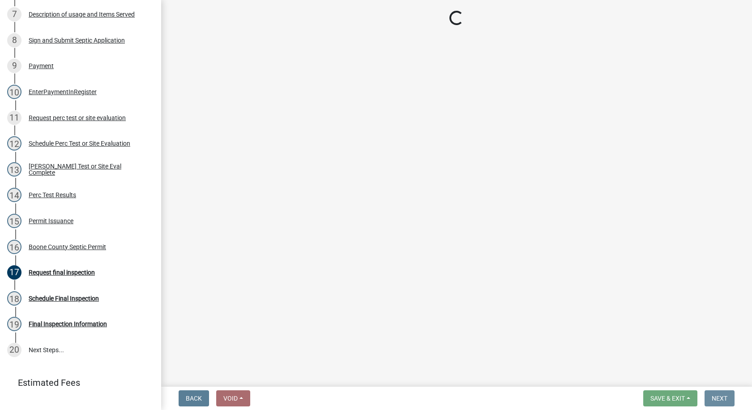
scroll to position [0, 0]
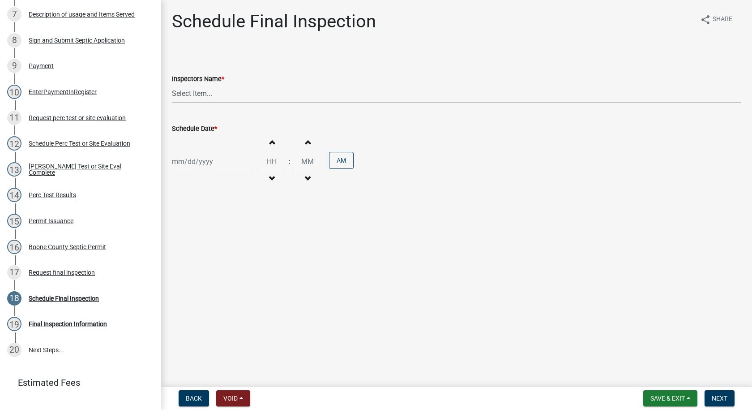
click at [210, 94] on select "Select Item... EdTharp21 (EdTharp21) mspeers ([PERSON_NAME]) WandaCox ([PERSON_…" at bounding box center [457, 93] width 570 height 18
select select "1166babb-7ce8-442f-9c4a-1180ef3e1882"
click at [172, 84] on select "Select Item... EdTharp21 (EdTharp21) mspeers ([PERSON_NAME]) WandaCox ([PERSON_…" at bounding box center [457, 93] width 570 height 18
click at [209, 162] on div at bounding box center [213, 161] width 82 height 18
select select "10"
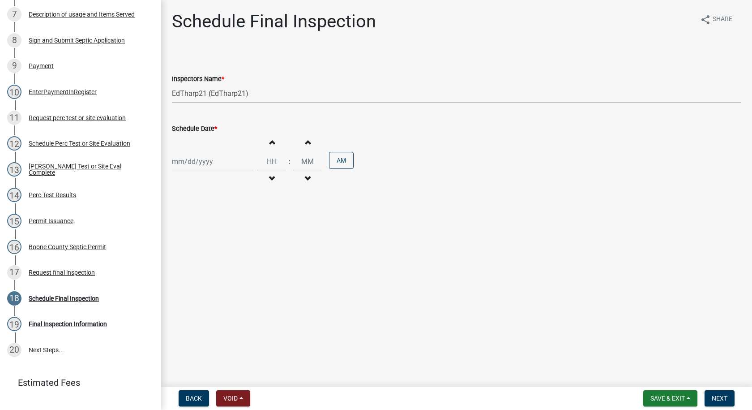
select select "2025"
click at [180, 179] on span "Previous month" at bounding box center [181, 180] width 7 height 7
select select "9"
click at [238, 248] on div "26" at bounding box center [238, 252] width 14 height 14
type input "09/26/2025"
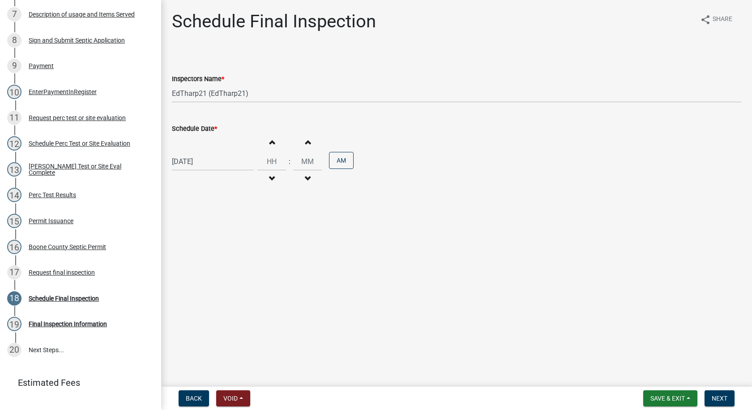
click at [270, 176] on span "button" at bounding box center [272, 178] width 4 height 7
type input "11"
type input "00"
click at [335, 162] on button "PM" at bounding box center [341, 160] width 25 height 17
click at [709, 394] on button "Next" at bounding box center [720, 398] width 30 height 16
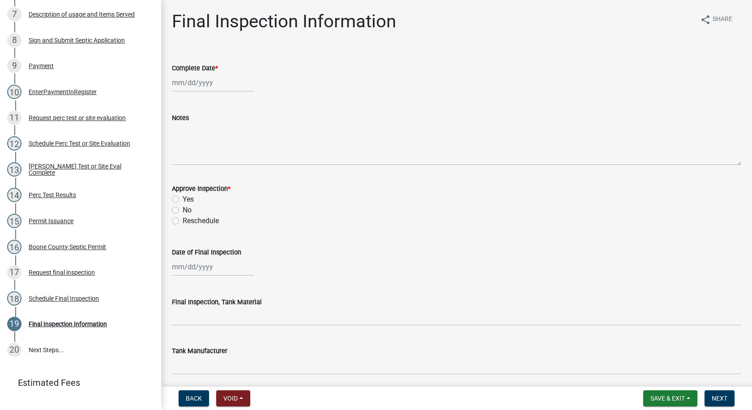
click at [198, 82] on div at bounding box center [213, 82] width 82 height 18
select select "10"
select select "2025"
click at [179, 100] on span "Previous month" at bounding box center [181, 101] width 7 height 7
select select "9"
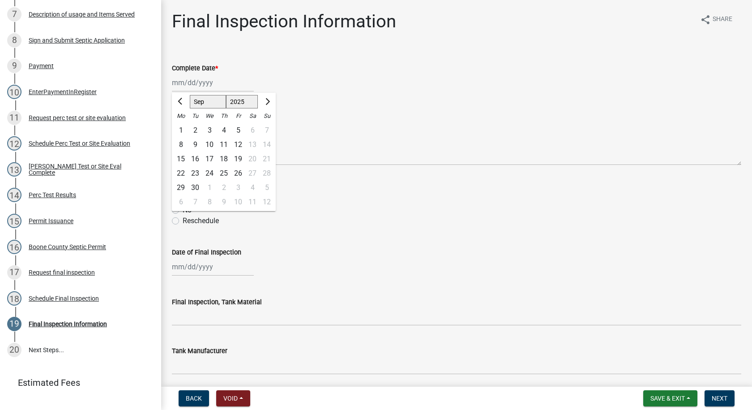
click at [238, 171] on div "26" at bounding box center [238, 173] width 14 height 14
type input "09/26/2025"
click at [183, 199] on label "Yes" at bounding box center [188, 199] width 11 height 11
click at [183, 199] on input "Yes" at bounding box center [186, 197] width 6 height 6
radio input "true"
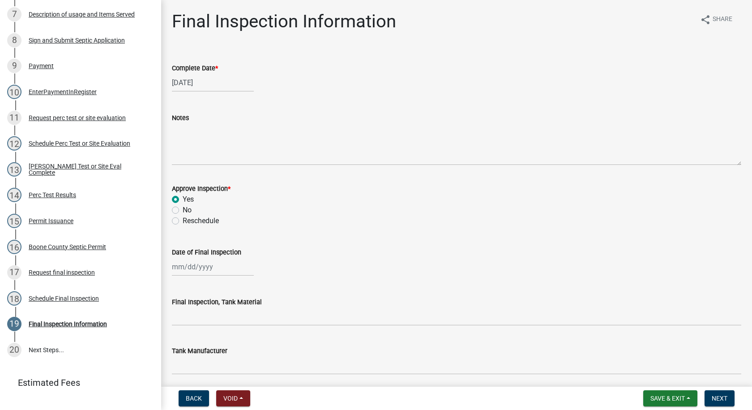
select select "10"
select select "2025"
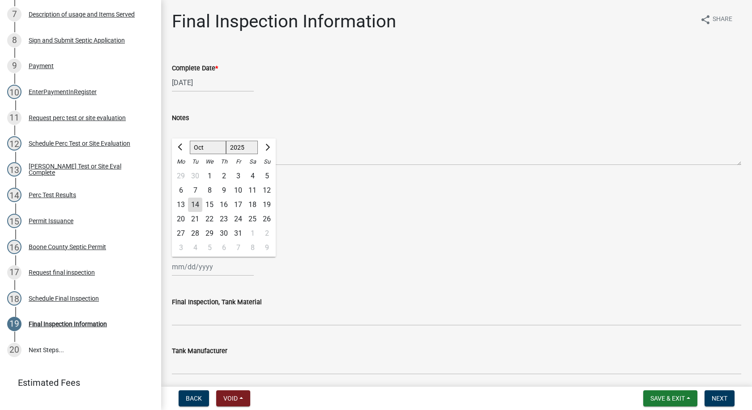
click at [205, 270] on div "[PERSON_NAME] Feb Mar Apr [PERSON_NAME][DATE] Oct Nov [DATE] 1526 1527 1528 152…" at bounding box center [213, 267] width 82 height 18
click at [180, 146] on span "Previous month" at bounding box center [181, 147] width 7 height 7
select select "9"
click at [238, 219] on div "26" at bounding box center [238, 219] width 14 height 14
type input "09/26/2025"
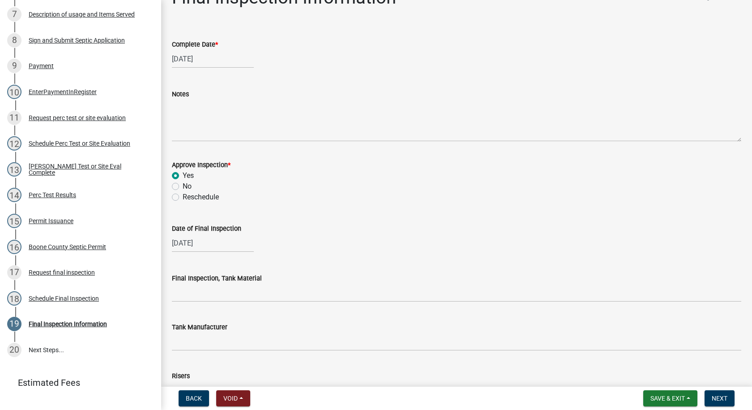
scroll to position [45, 0]
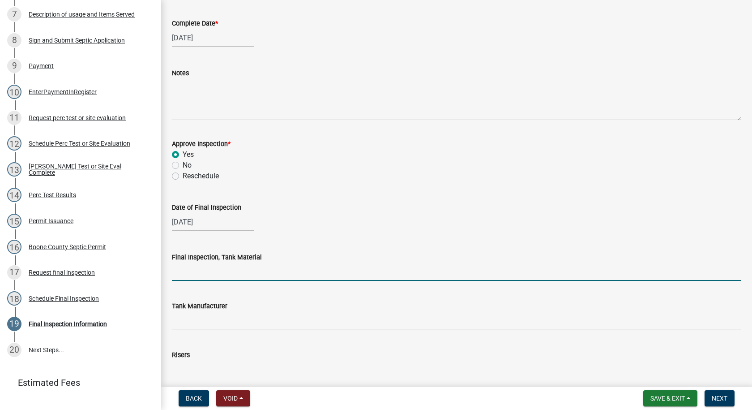
click at [183, 276] on input "Final Inspection, Tank Material" at bounding box center [457, 271] width 570 height 18
type input "Poly"
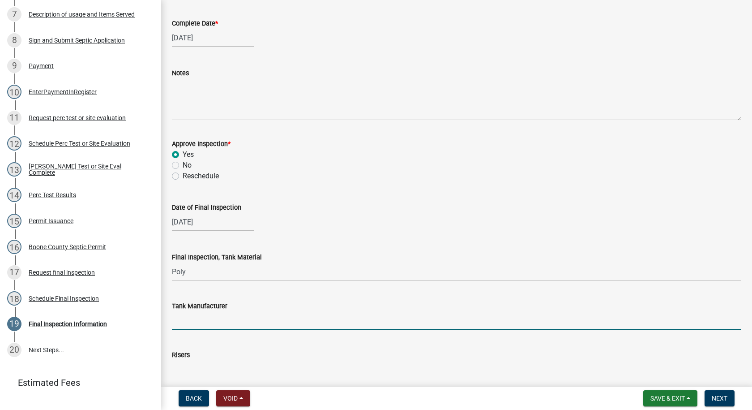
click at [193, 325] on input "Tank Manufacturer" at bounding box center [457, 320] width 570 height 18
type input "Infiltrator"
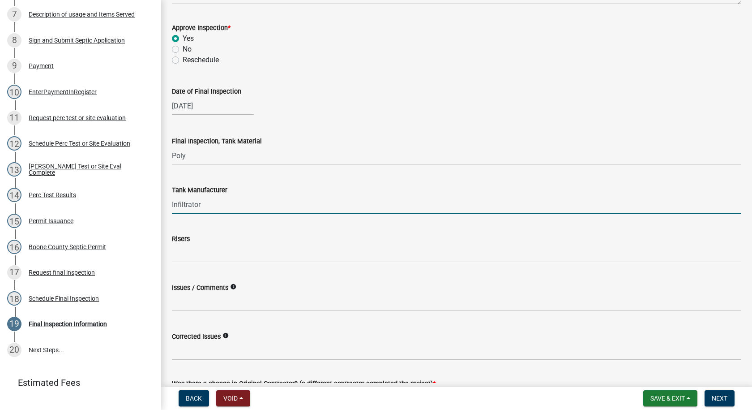
scroll to position [179, 0]
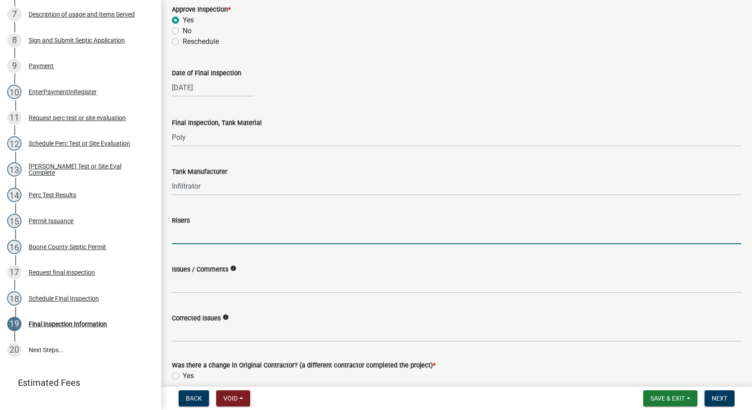
click at [186, 237] on input "Risers" at bounding box center [457, 235] width 570 height 18
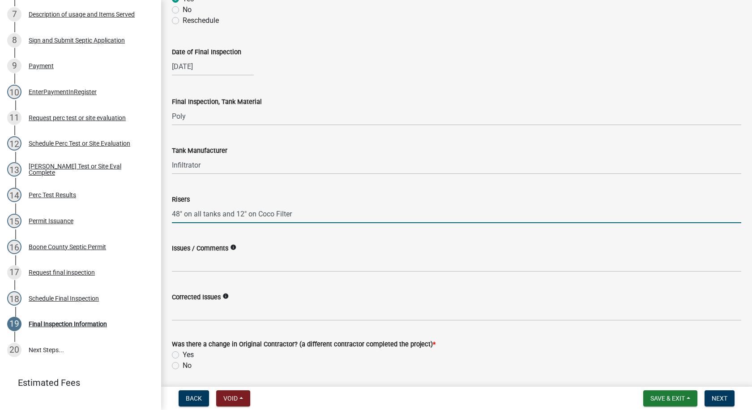
scroll to position [231, 0]
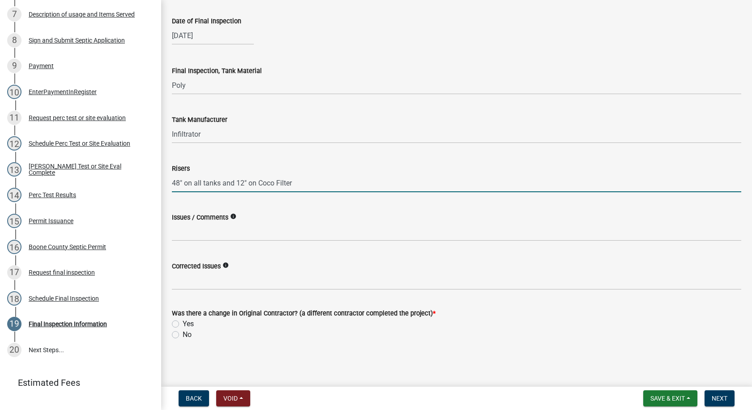
type input "48" on all tanks and 12" on Coco Filter"
click at [183, 335] on label "No" at bounding box center [187, 334] width 9 height 11
click at [183, 335] on input "No" at bounding box center [186, 332] width 6 height 6
radio input "true"
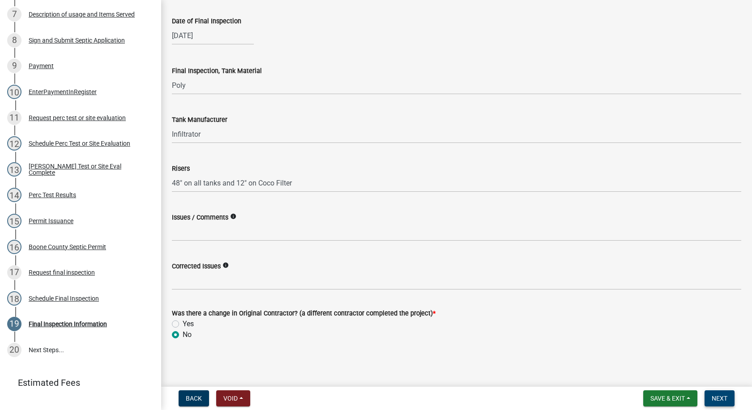
click at [714, 398] on span "Next" at bounding box center [720, 398] width 16 height 7
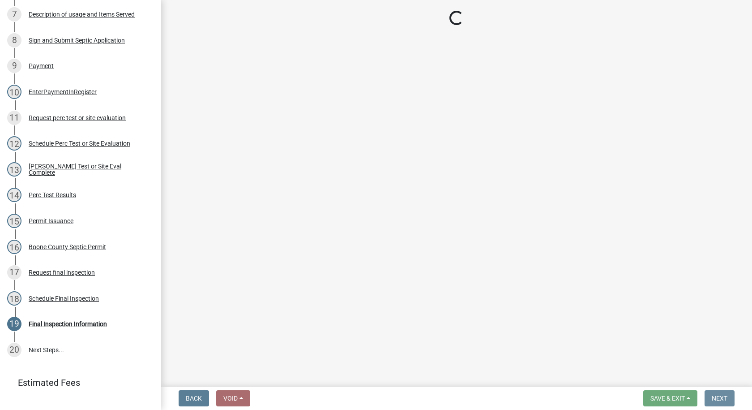
scroll to position [0, 0]
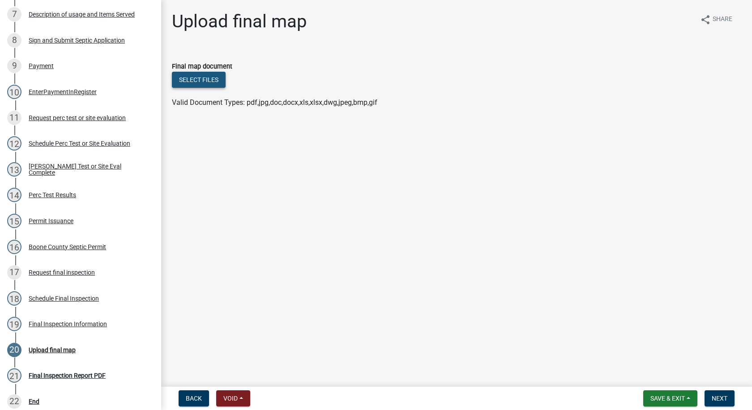
click at [210, 74] on button "Select files" at bounding box center [199, 80] width 54 height 16
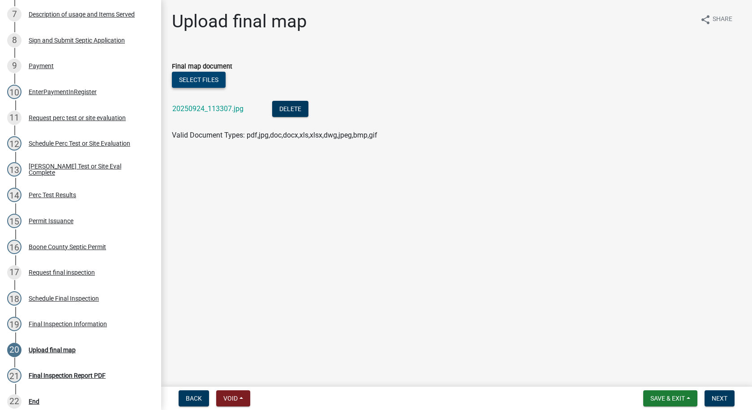
click at [202, 80] on button "Select files" at bounding box center [199, 80] width 54 height 16
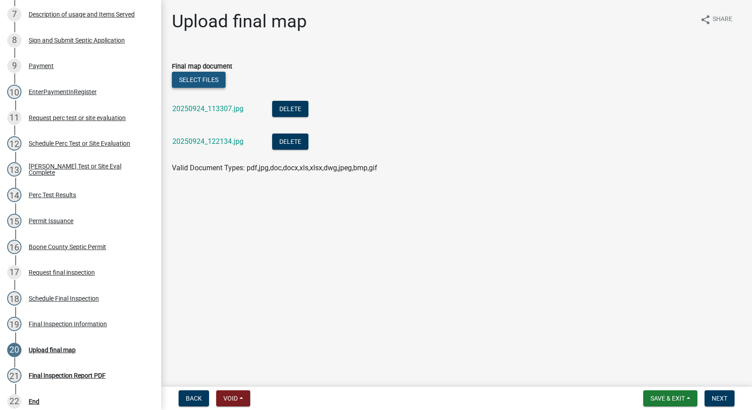
click at [215, 79] on button "Select files" at bounding box center [199, 80] width 54 height 16
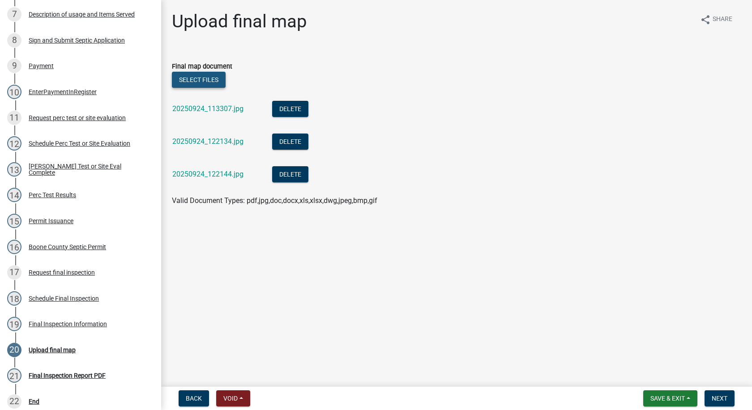
click at [219, 79] on button "Select files" at bounding box center [199, 80] width 54 height 16
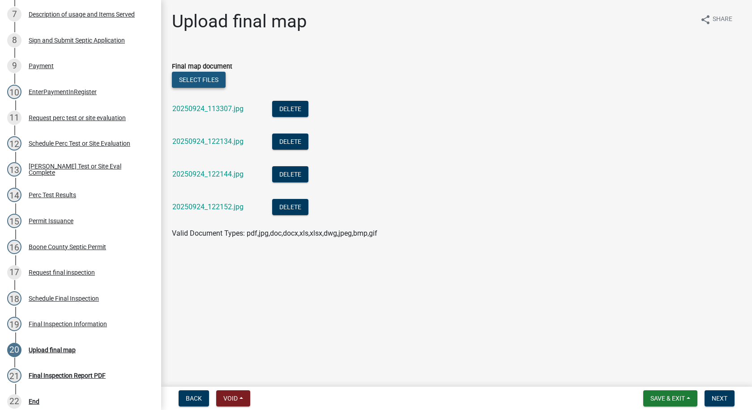
click at [215, 82] on button "Select files" at bounding box center [199, 80] width 54 height 16
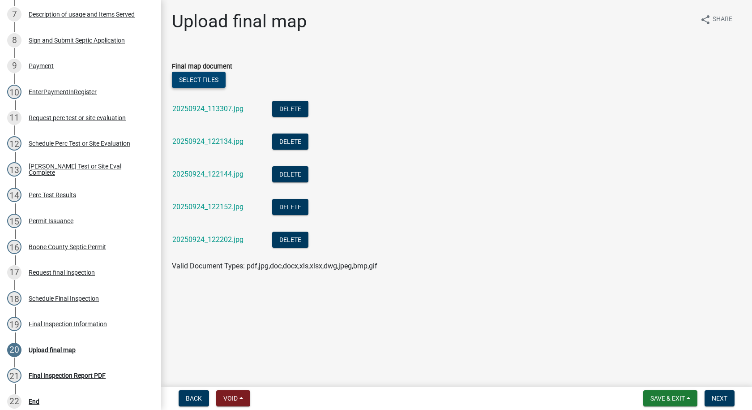
click at [194, 77] on button "Select files" at bounding box center [199, 80] width 54 height 16
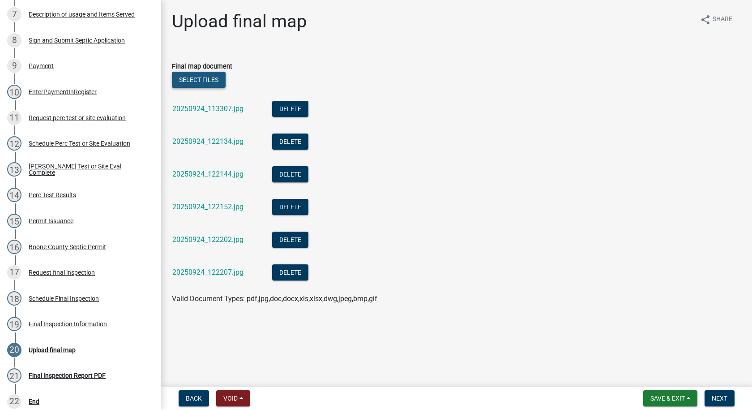
click at [206, 82] on button "Select files" at bounding box center [199, 80] width 54 height 16
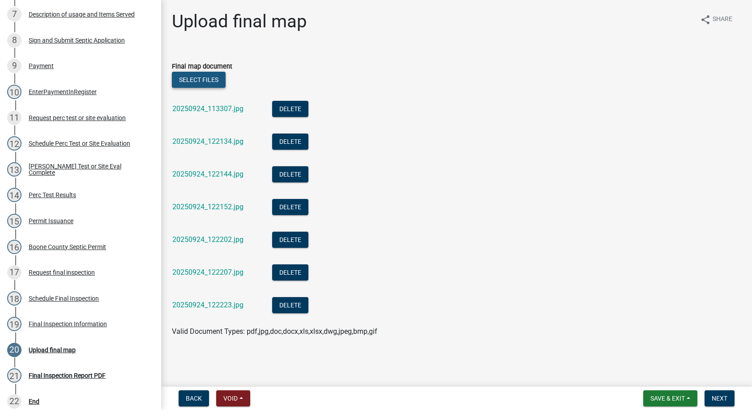
click at [187, 77] on button "Select files" at bounding box center [199, 80] width 54 height 16
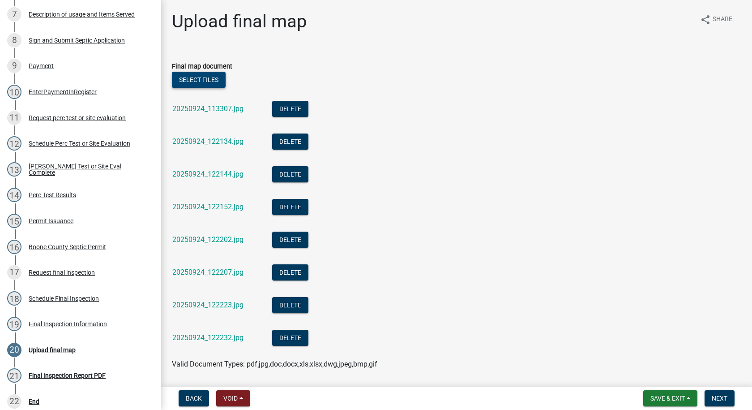
click at [186, 77] on button "Select files" at bounding box center [199, 80] width 54 height 16
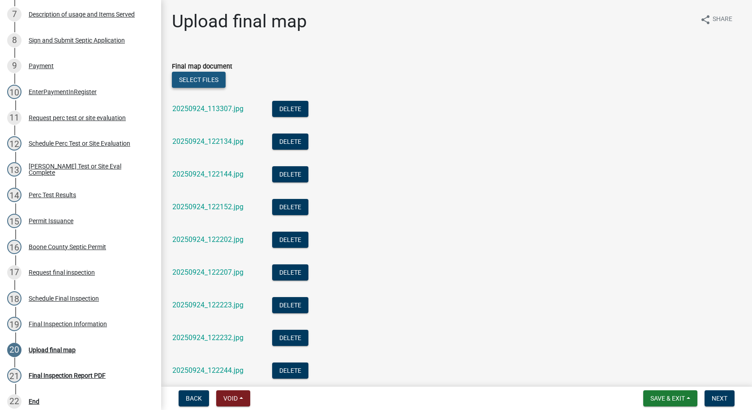
click at [203, 81] on button "Select files" at bounding box center [199, 80] width 54 height 16
click at [191, 77] on button "Select files" at bounding box center [199, 80] width 54 height 16
click at [215, 79] on button "Select files" at bounding box center [199, 80] width 54 height 16
click at [195, 77] on button "Select files" at bounding box center [199, 80] width 54 height 16
click at [211, 77] on button "Select files" at bounding box center [199, 80] width 54 height 16
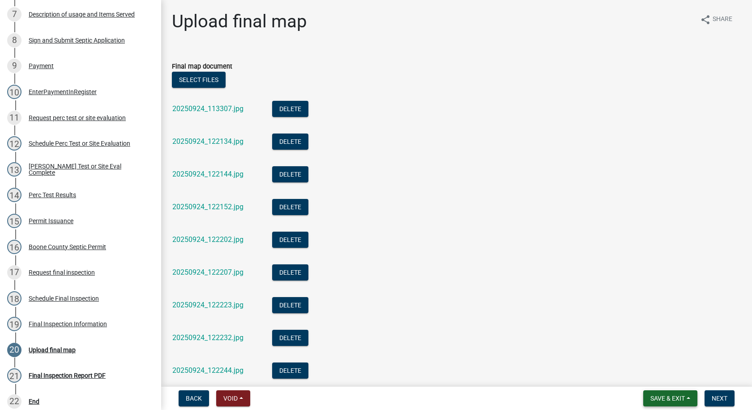
click at [651, 399] on span "Save & Exit" at bounding box center [668, 398] width 34 height 7
click at [643, 354] on button "Save" at bounding box center [662, 353] width 72 height 21
